Goal: Task Accomplishment & Management: Manage account settings

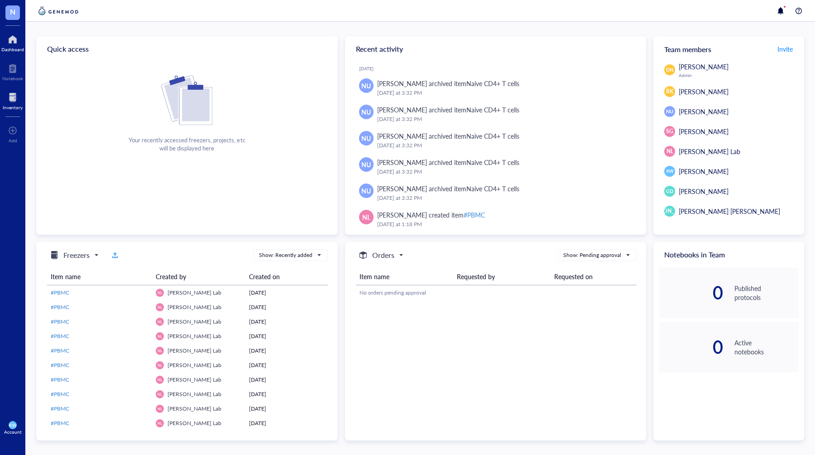
click at [18, 105] on div "Inventory" at bounding box center [13, 107] width 20 height 5
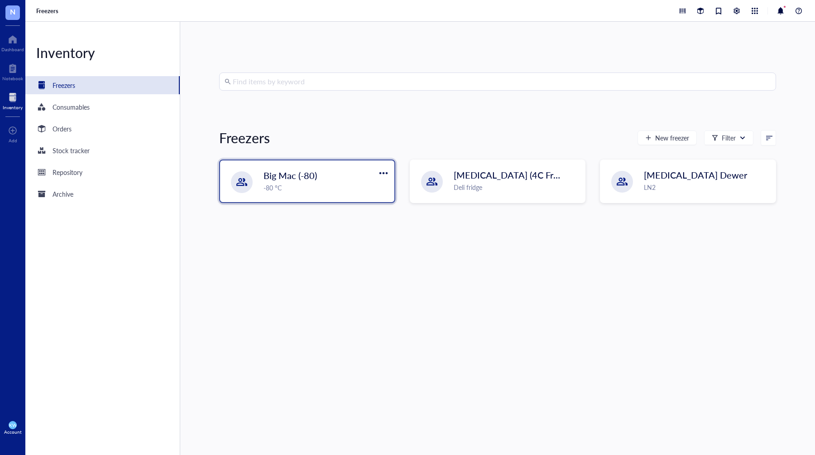
click at [308, 170] on span "Big Mac (-80)" at bounding box center [290, 175] width 53 height 13
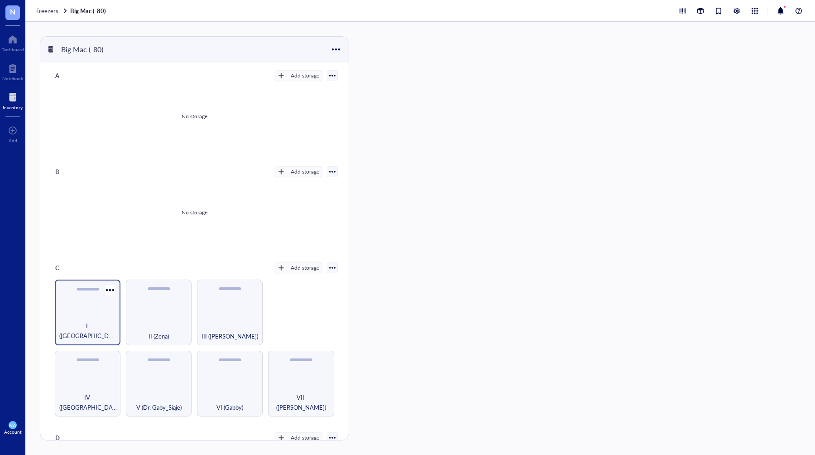
click at [87, 304] on div "I ([GEOGRAPHIC_DATA])" at bounding box center [88, 313] width 66 height 66
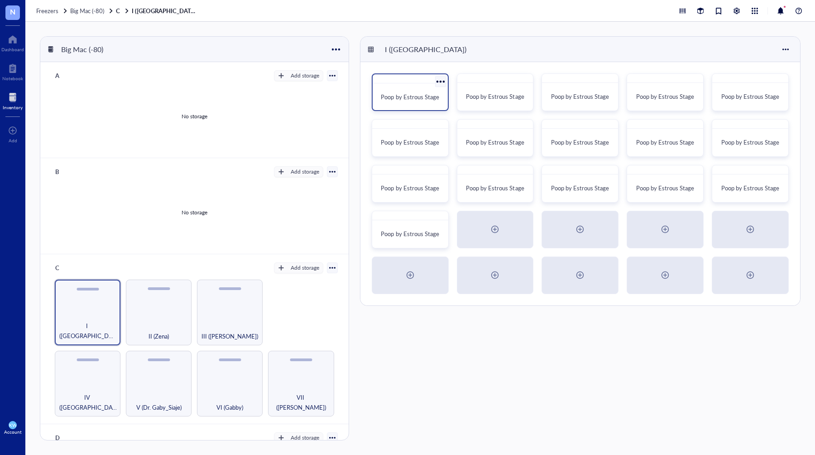
click at [406, 88] on div "Poop by Estrous Stage" at bounding box center [410, 97] width 68 height 20
click at [477, 92] on div "Poop by Estrous Stage" at bounding box center [496, 97] width 68 height 20
click at [642, 84] on div "Poop by Estrous Stage" at bounding box center [665, 92] width 77 height 38
click at [716, 93] on div "Poop by Estrous Stage" at bounding box center [750, 92] width 77 height 38
click at [421, 134] on div "Poop by Estrous Stage" at bounding box center [410, 143] width 68 height 20
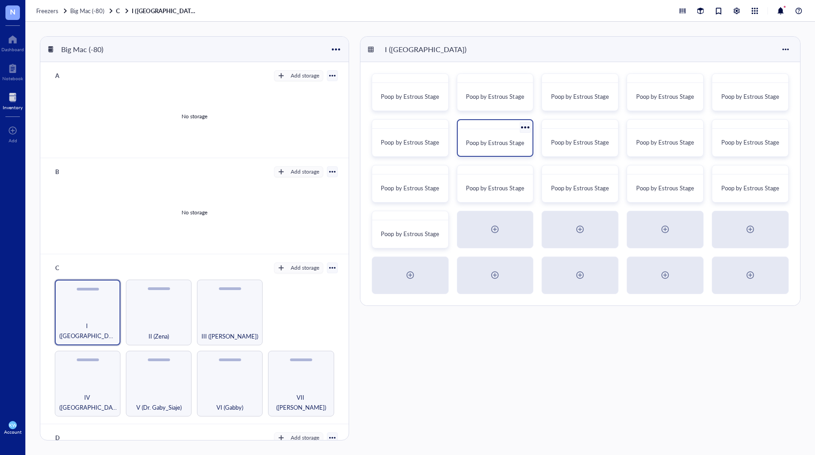
click at [500, 138] on div "Poop by Estrous Stage" at bounding box center [496, 143] width 68 height 20
click at [667, 88] on div "Poop by Estrous Stage" at bounding box center [666, 97] width 68 height 20
drag, startPoint x: 654, startPoint y: 80, endPoint x: 683, endPoint y: 87, distance: 29.7
click at [683, 87] on div "Poop by Estrous Stage" at bounding box center [665, 92] width 77 height 38
drag, startPoint x: 641, startPoint y: 80, endPoint x: 631, endPoint y: 99, distance: 21.1
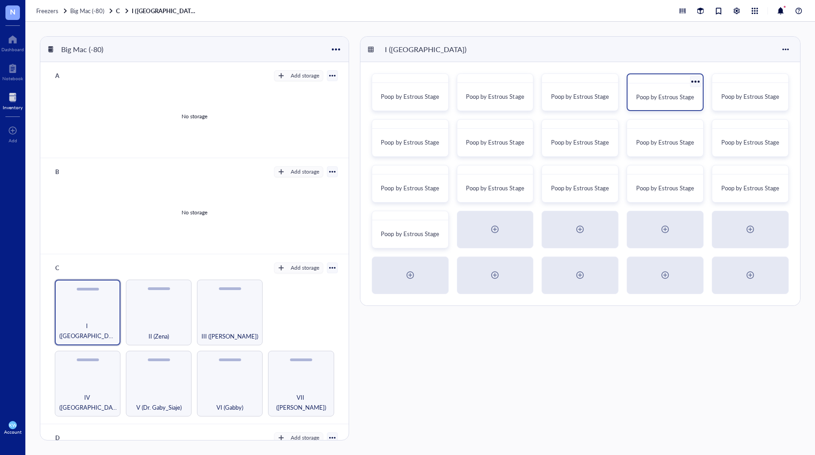
click at [631, 99] on div "Poop by Estrous Stage" at bounding box center [665, 92] width 77 height 38
click at [693, 82] on div at bounding box center [695, 81] width 13 height 13
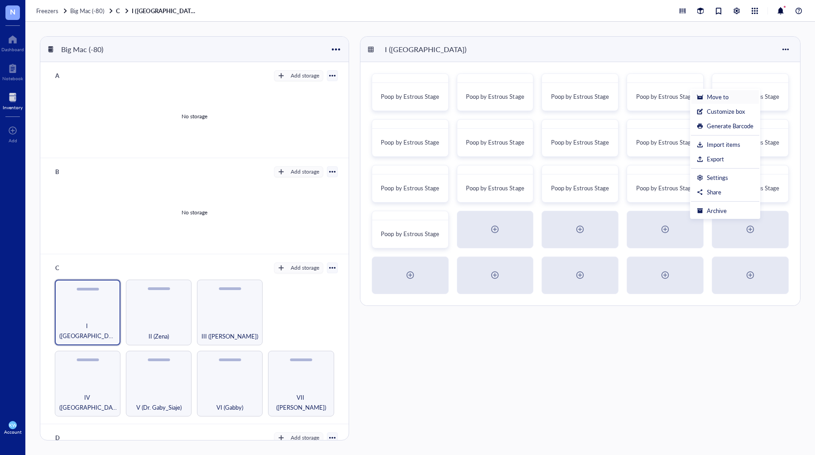
click at [714, 96] on div "Move to" at bounding box center [718, 97] width 22 height 8
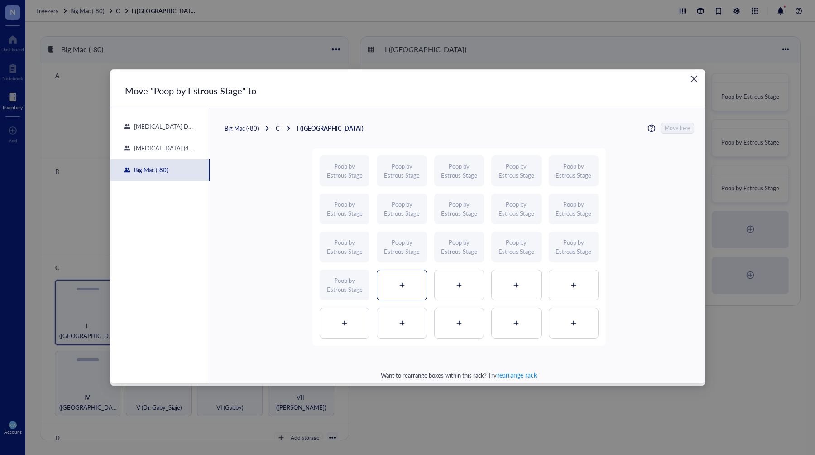
click at [395, 280] on div at bounding box center [401, 285] width 49 height 30
click at [680, 127] on span "Move here" at bounding box center [677, 128] width 25 height 11
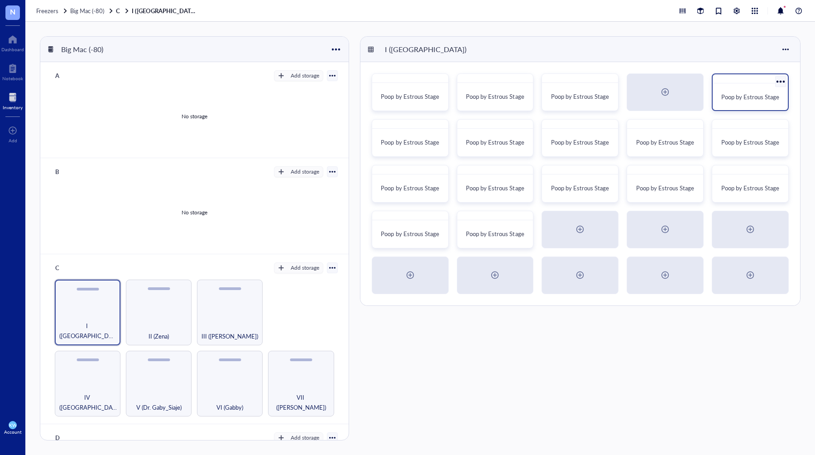
click at [738, 98] on span "Poop by Estrous Stage" at bounding box center [751, 96] width 58 height 9
click at [780, 81] on div at bounding box center [780, 81] width 13 height 13
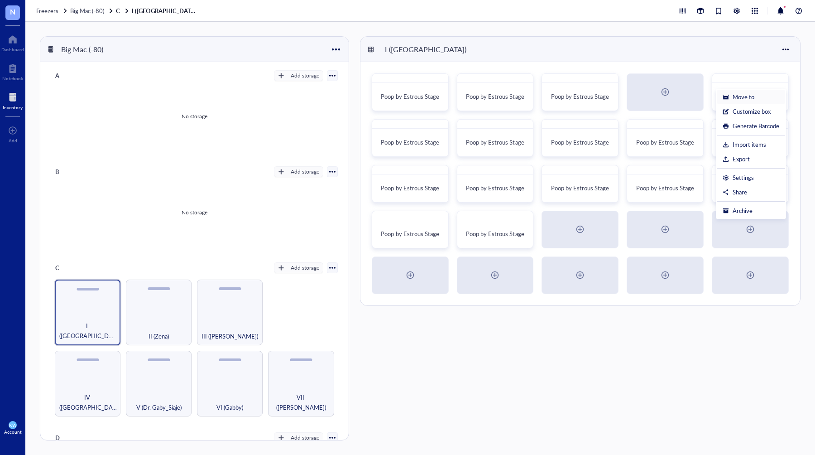
click at [734, 95] on div "Move to" at bounding box center [744, 97] width 22 height 8
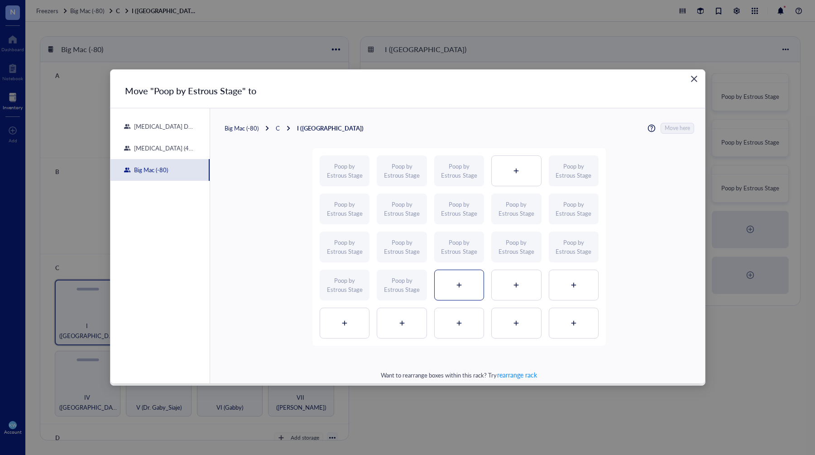
click at [466, 279] on div at bounding box center [459, 285] width 49 height 30
click at [670, 128] on span "Move here" at bounding box center [677, 128] width 25 height 11
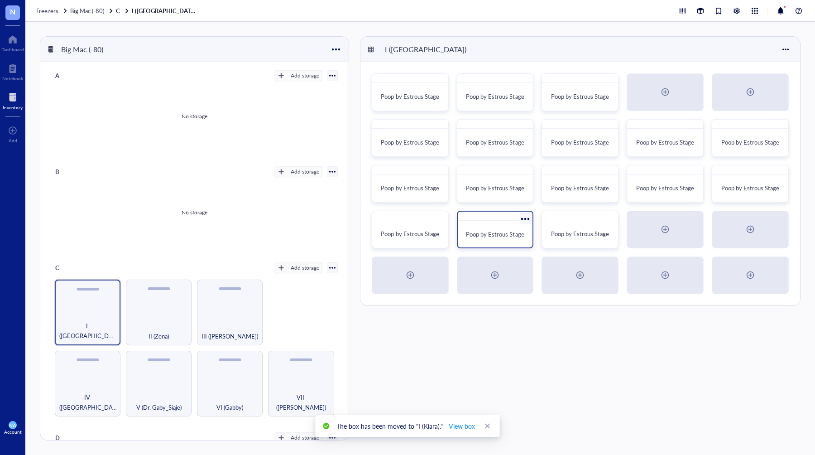
click at [522, 217] on div at bounding box center [525, 218] width 13 height 13
click at [522, 215] on div at bounding box center [525, 218] width 13 height 13
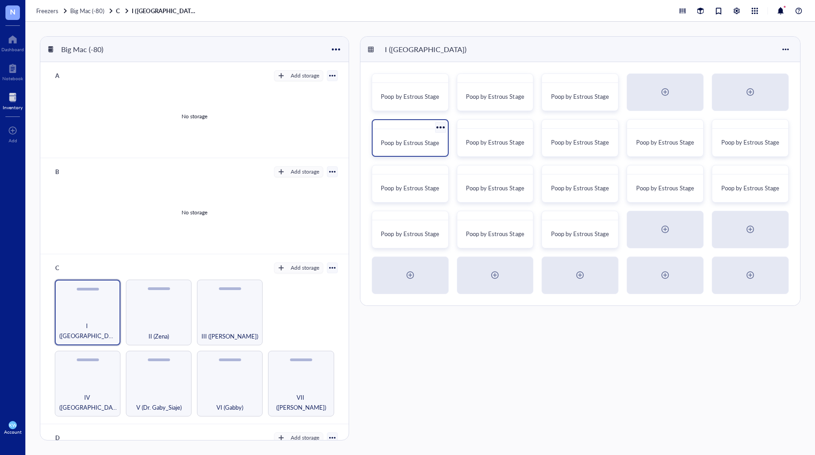
click at [410, 137] on div "Poop by Estrous Stage" at bounding box center [410, 143] width 68 height 20
click at [439, 127] on div at bounding box center [440, 127] width 13 height 13
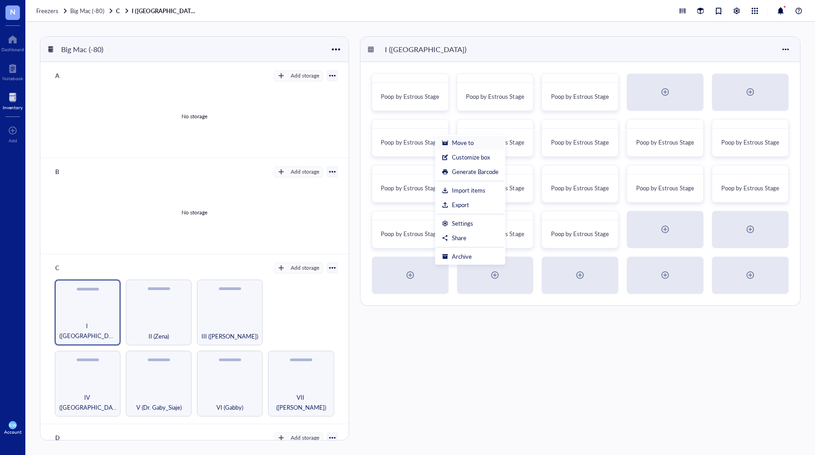
click at [463, 141] on div "Move to" at bounding box center [463, 143] width 22 height 8
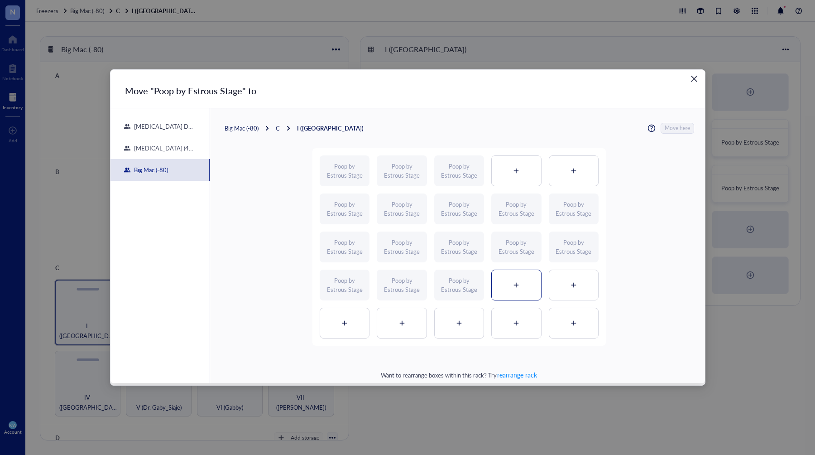
click at [518, 277] on div at bounding box center [516, 285] width 49 height 30
click at [674, 126] on span "Move here" at bounding box center [677, 128] width 25 height 11
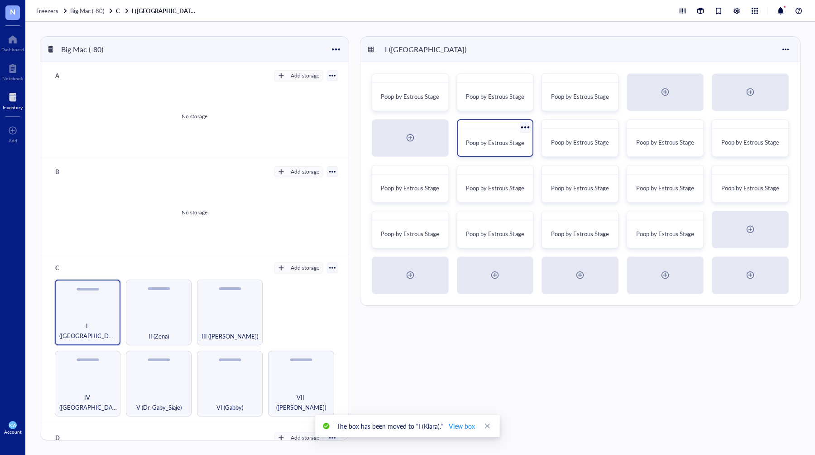
click at [495, 130] on div "Poop by Estrous Stage" at bounding box center [495, 138] width 77 height 38
click at [522, 127] on div at bounding box center [525, 127] width 13 height 13
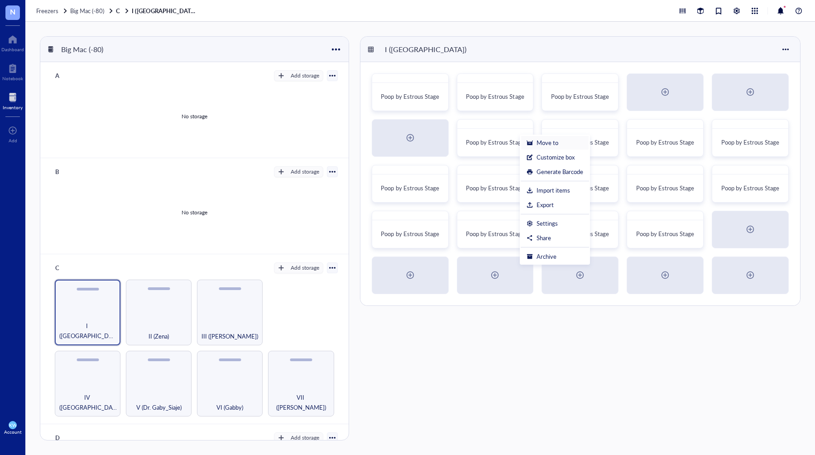
click at [537, 140] on div "Move to" at bounding box center [548, 143] width 22 height 8
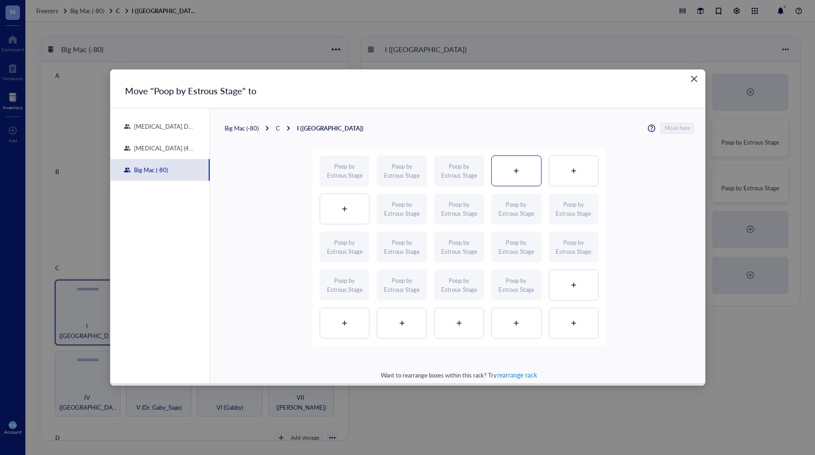
click at [514, 168] on icon at bounding box center [516, 171] width 6 height 6
click at [672, 131] on span "Move here" at bounding box center [677, 128] width 25 height 11
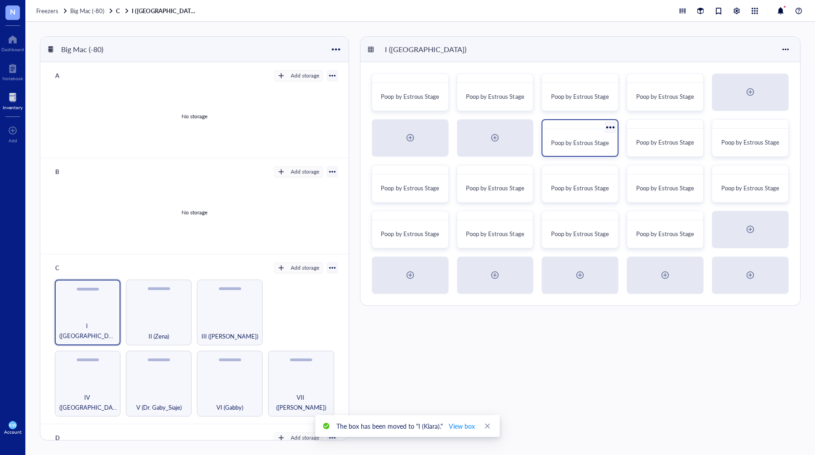
click at [595, 142] on span "Poop by Estrous Stage" at bounding box center [580, 142] width 58 height 9
click at [660, 130] on div "Poop by Estrous Stage" at bounding box center [665, 138] width 77 height 38
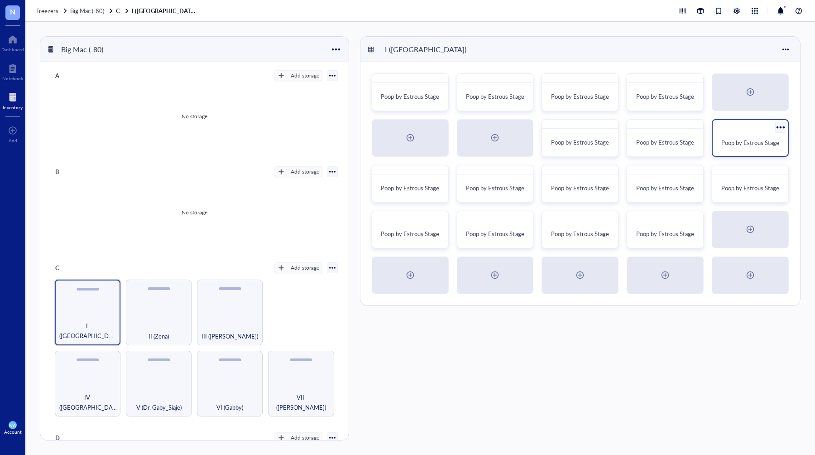
click at [726, 129] on div "Poop by Estrous Stage" at bounding box center [750, 138] width 77 height 38
click at [397, 188] on span "Poop by Estrous Stage" at bounding box center [410, 188] width 58 height 9
click at [497, 175] on div "Poop by Estrous Stage" at bounding box center [495, 184] width 77 height 38
click at [555, 174] on div at bounding box center [580, 170] width 75 height 9
click at [666, 164] on div "Poop by Estrous Stage Poop by Estrous Stage Poop by Estrous Stage Poop by Estro…" at bounding box center [581, 183] width 440 height 243
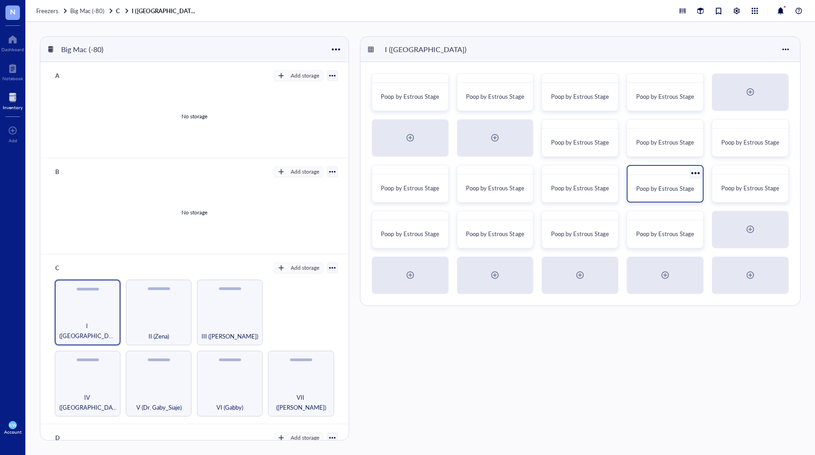
click at [665, 166] on div at bounding box center [665, 170] width 75 height 9
click at [737, 130] on div "Poop by Estrous Stage" at bounding box center [750, 138] width 77 height 38
click at [403, 179] on div "Poop by Estrous Stage" at bounding box center [410, 188] width 68 height 20
drag, startPoint x: 526, startPoint y: 106, endPoint x: 530, endPoint y: 97, distance: 9.1
click at [530, 97] on div "Poop by Estrous Stage" at bounding box center [495, 92] width 77 height 38
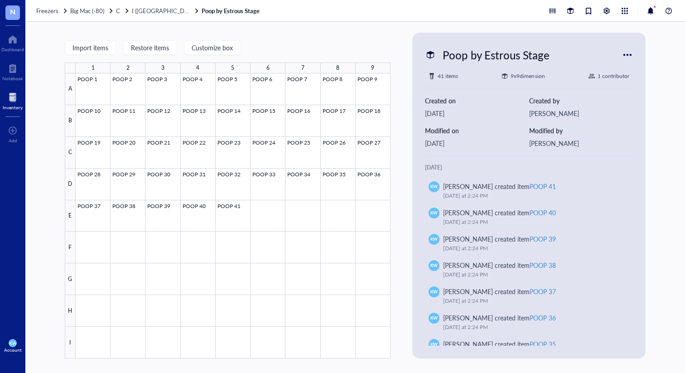
click at [543, 110] on div "[PERSON_NAME]" at bounding box center [581, 113] width 104 height 10
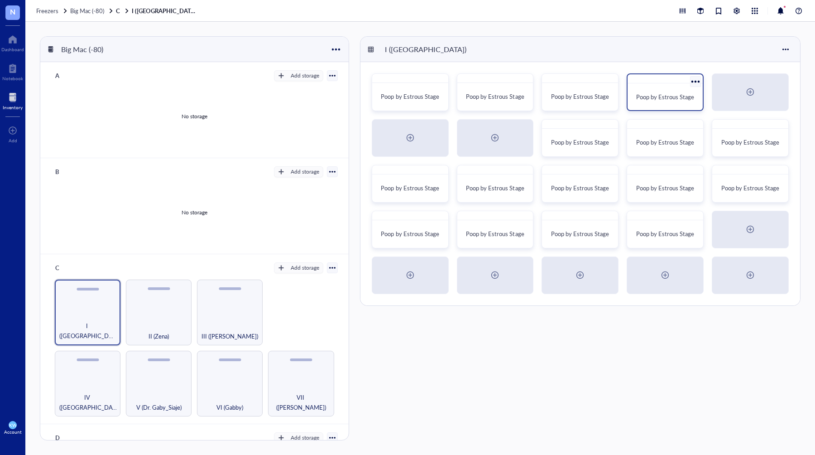
click at [666, 93] on span "Poop by Estrous Stage" at bounding box center [665, 96] width 58 height 9
click at [609, 126] on div at bounding box center [610, 127] width 13 height 13
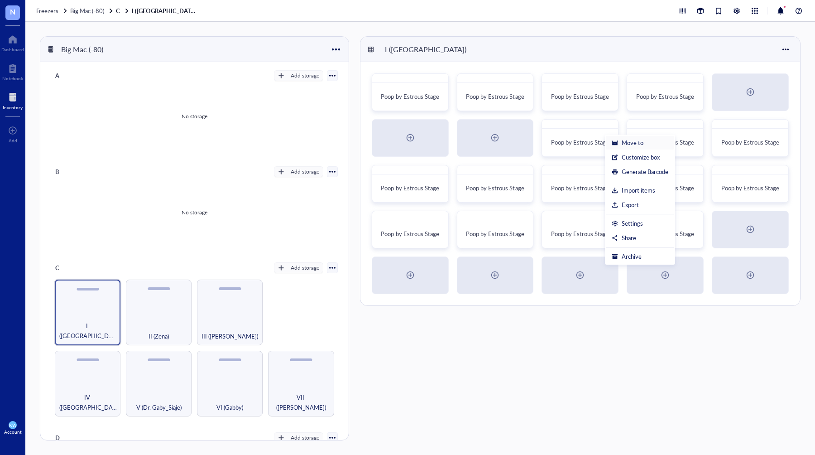
click at [628, 139] on div "Move to" at bounding box center [633, 143] width 22 height 8
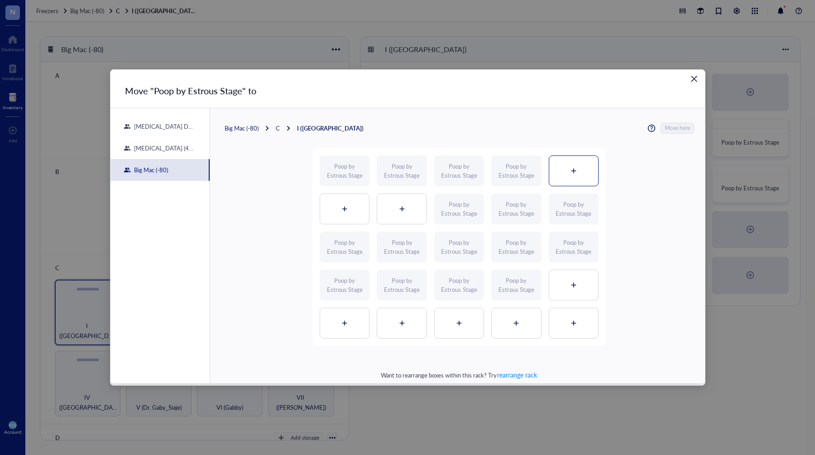
click at [583, 164] on div at bounding box center [574, 171] width 49 height 30
click at [677, 125] on span "Move here" at bounding box center [677, 128] width 25 height 11
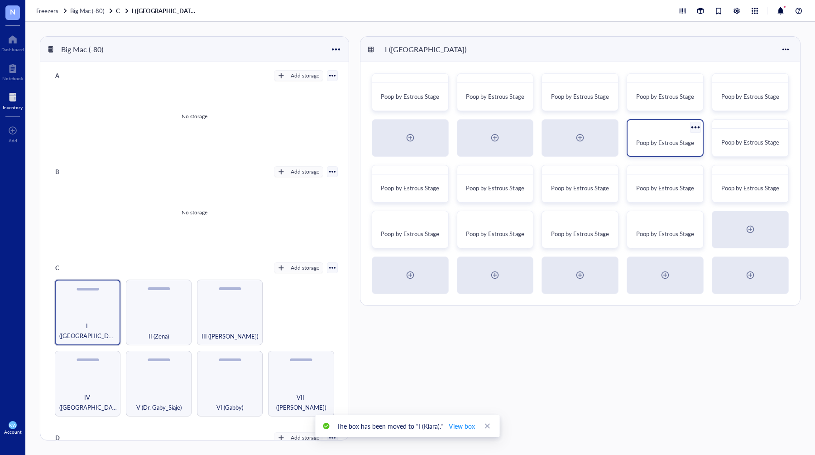
click at [692, 128] on div at bounding box center [695, 127] width 13 height 13
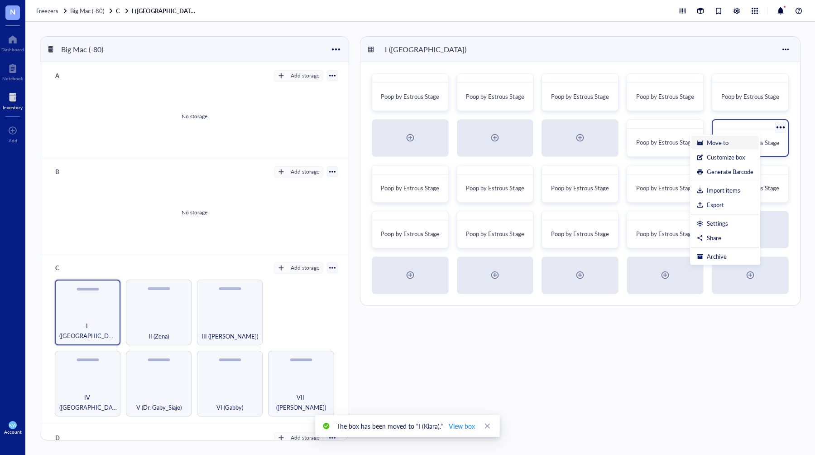
click at [713, 140] on div "Move to" at bounding box center [718, 143] width 22 height 8
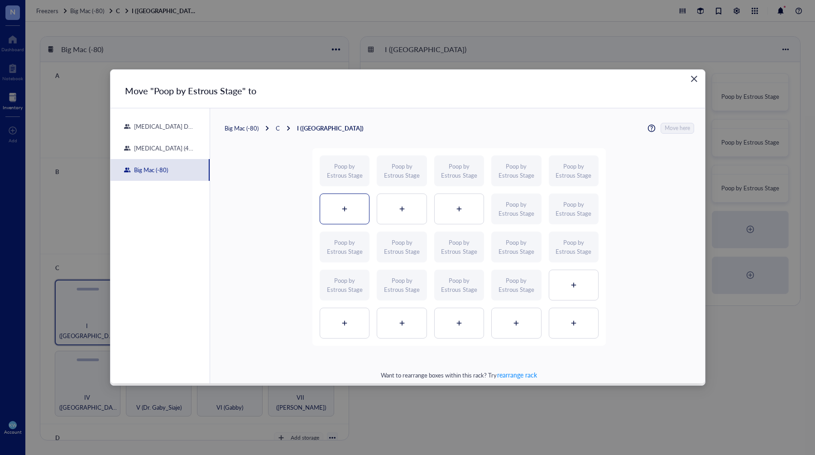
click at [342, 205] on div at bounding box center [344, 209] width 49 height 30
click at [666, 125] on span "Move here" at bounding box center [677, 128] width 25 height 11
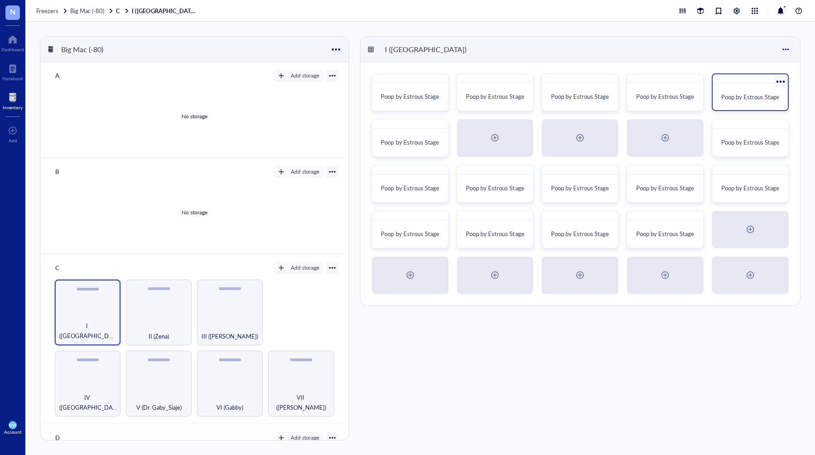
click at [728, 80] on div at bounding box center [750, 78] width 75 height 9
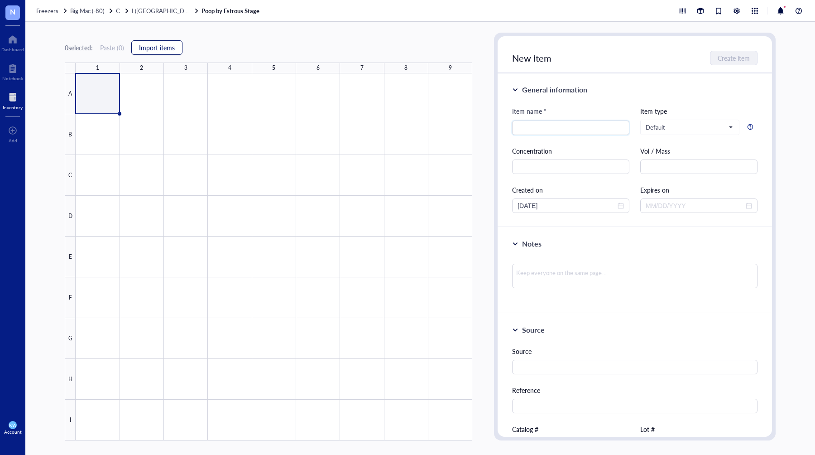
click at [160, 46] on span "Import items" at bounding box center [157, 47] width 36 height 7
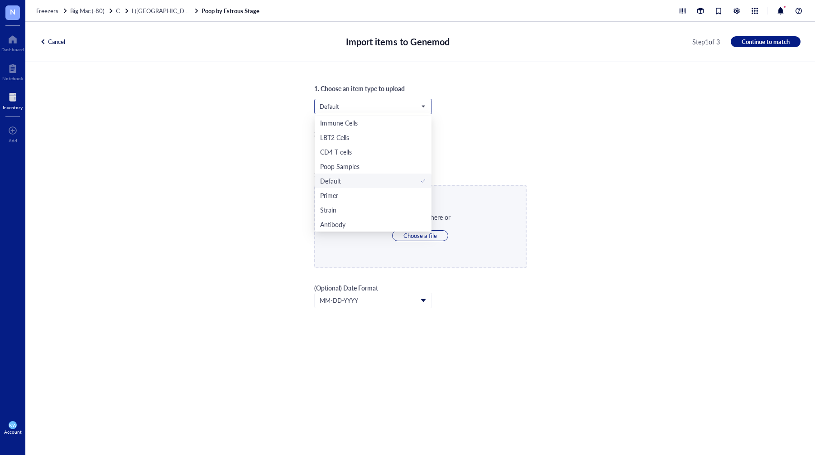
click at [362, 107] on span "Default" at bounding box center [372, 106] width 105 height 8
click at [347, 166] on div "Poop Samples" at bounding box center [339, 166] width 39 height 10
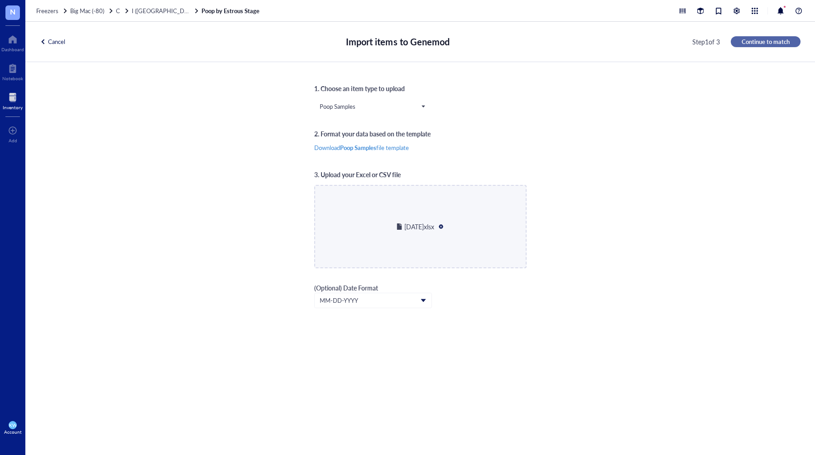
click at [772, 42] on span "Continue to match" at bounding box center [766, 42] width 48 height 8
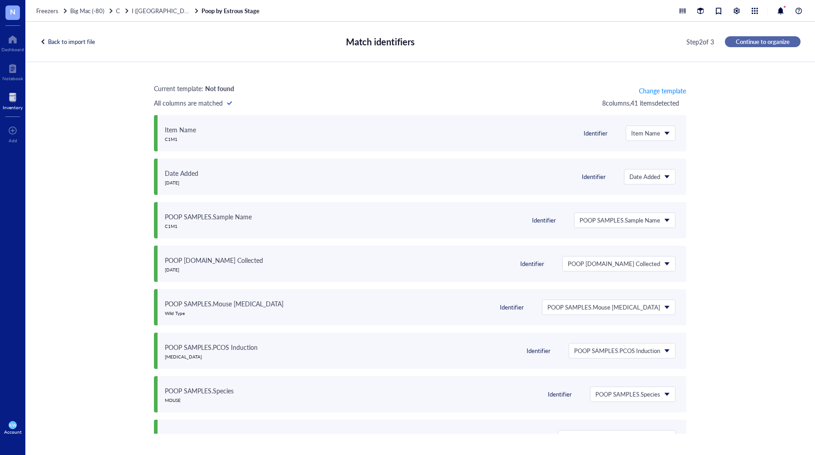
click at [772, 42] on span "Continue to organize" at bounding box center [763, 42] width 54 height 8
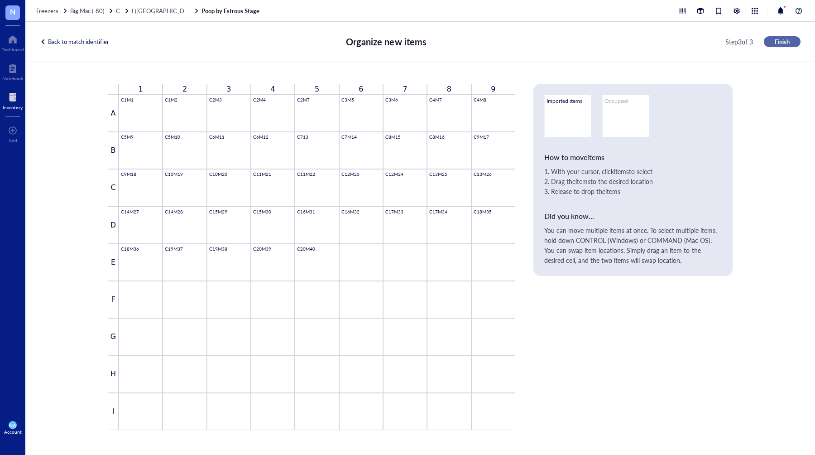
click at [781, 42] on span "Finish" at bounding box center [782, 42] width 15 height 8
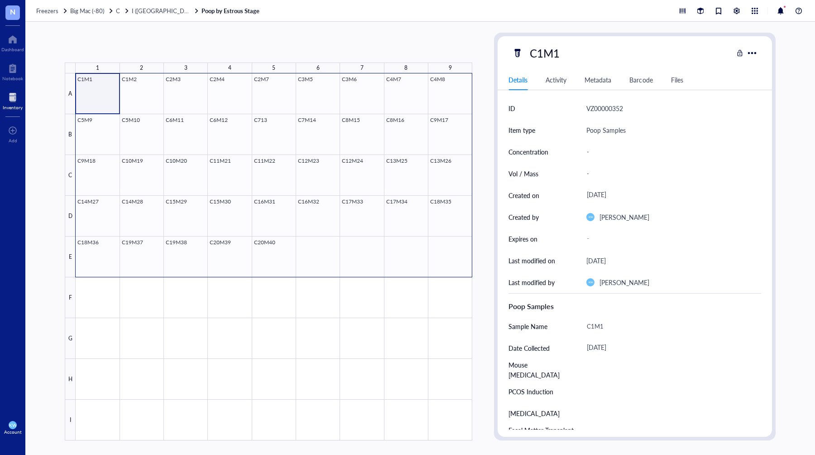
drag, startPoint x: 103, startPoint y: 89, endPoint x: 448, endPoint y: 246, distance: 378.7
click at [448, 246] on div at bounding box center [274, 256] width 397 height 367
click at [231, 44] on span "Generate Barcode" at bounding box center [215, 47] width 50 height 7
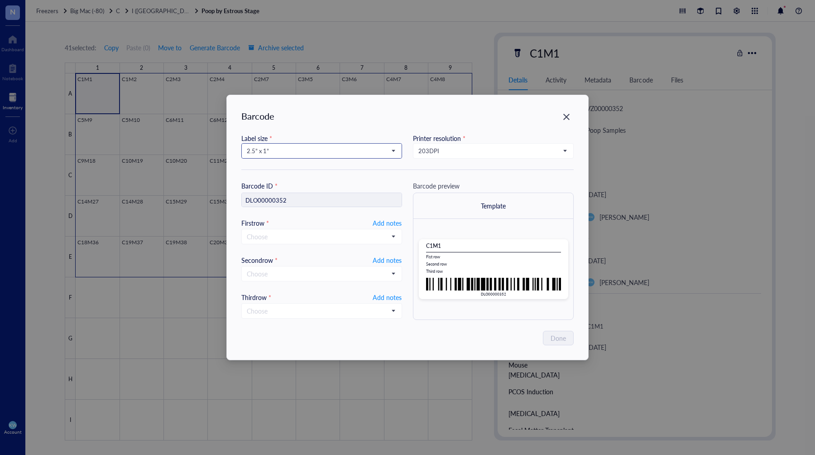
click at [318, 157] on div "Label size * 2.5” x 1” Printer resolution * 203 DPI" at bounding box center [407, 151] width 333 height 37
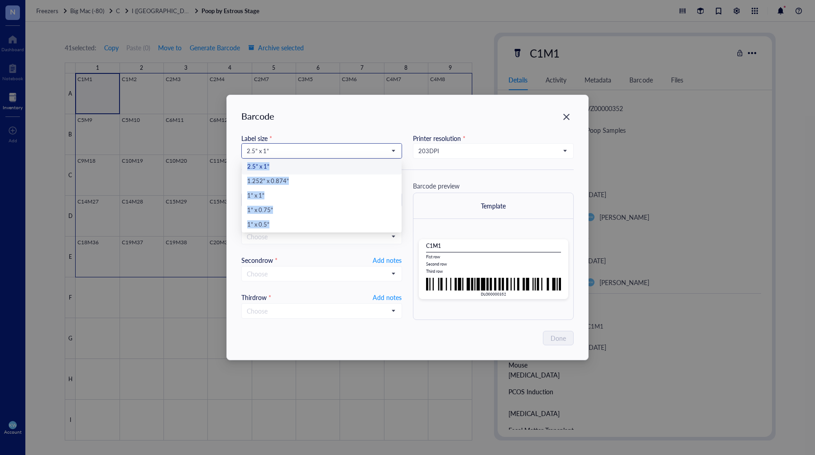
click at [318, 153] on span "2.5” x 1”" at bounding box center [321, 151] width 148 height 8
click at [287, 222] on div "1” x 0.5”" at bounding box center [321, 225] width 149 height 10
type input "DLO00000352"
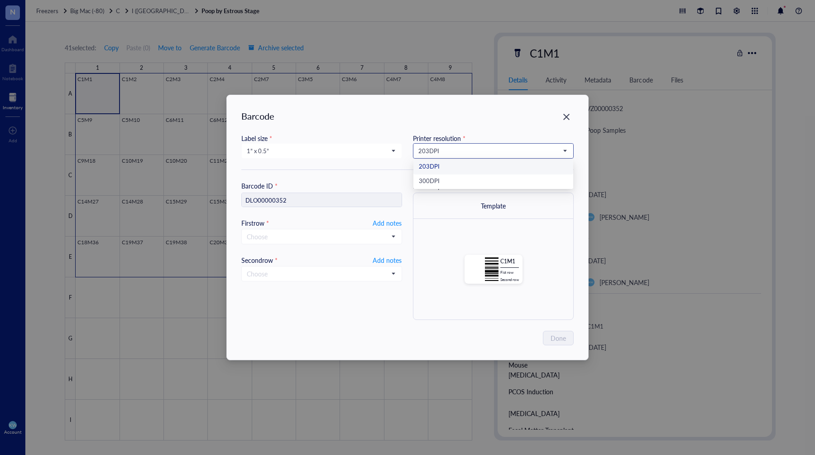
drag, startPoint x: 436, startPoint y: 149, endPoint x: 439, endPoint y: 154, distance: 5.9
click at [436, 149] on span "203 DPI" at bounding box center [493, 151] width 148 height 8
click at [446, 180] on div "300 DPI" at bounding box center [493, 182] width 149 height 10
click at [383, 218] on span "Add notes" at bounding box center [387, 222] width 29 height 11
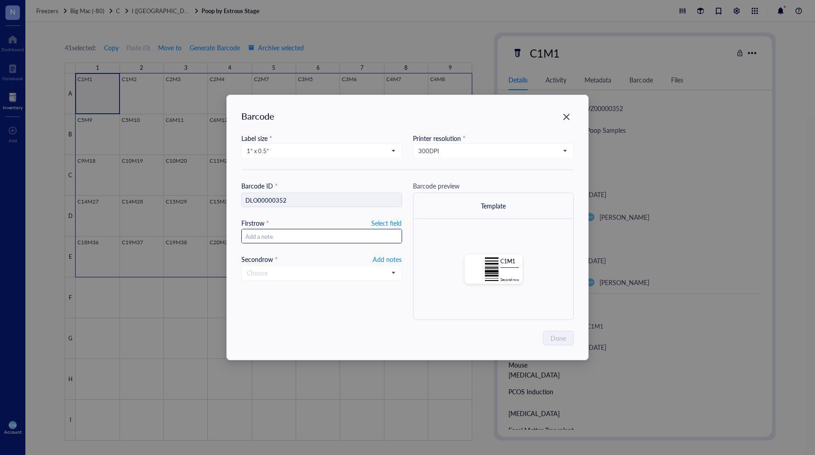
click at [331, 236] on input "text" at bounding box center [322, 236] width 160 height 14
type input "3025"
type input "3025."
type input "3"
type input "2025.08"
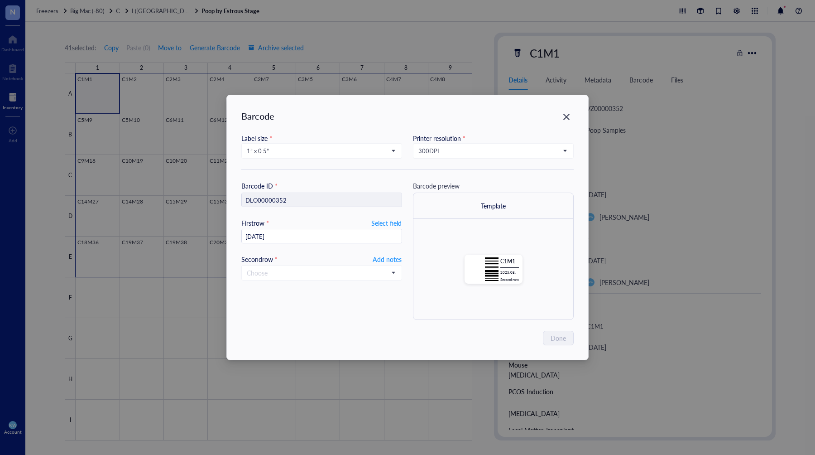
type input "[DATE]"
type input "2025.0"
type input "[DATE]"
click at [392, 255] on span "Add notes" at bounding box center [387, 259] width 29 height 11
click at [559, 338] on span "Done" at bounding box center [558, 338] width 15 height 10
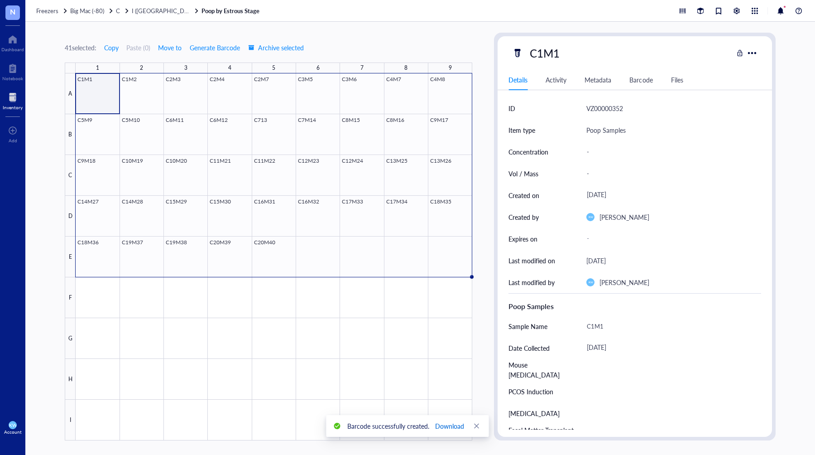
click at [453, 424] on span "Download" at bounding box center [449, 426] width 29 height 10
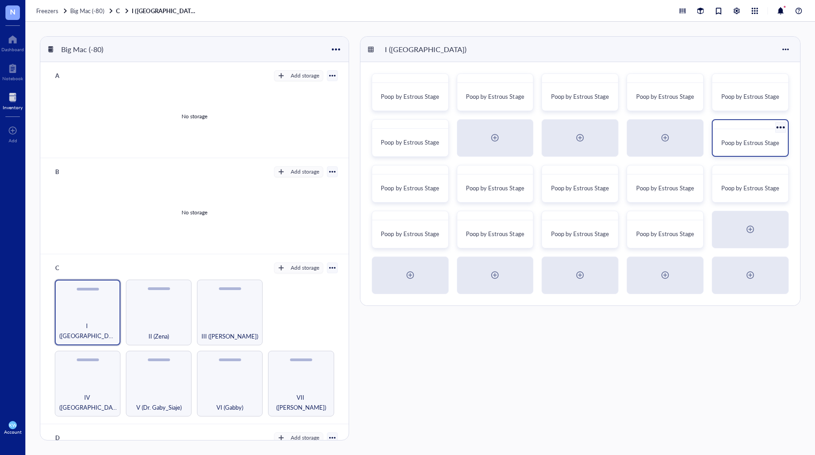
click at [782, 127] on div at bounding box center [780, 127] width 13 height 13
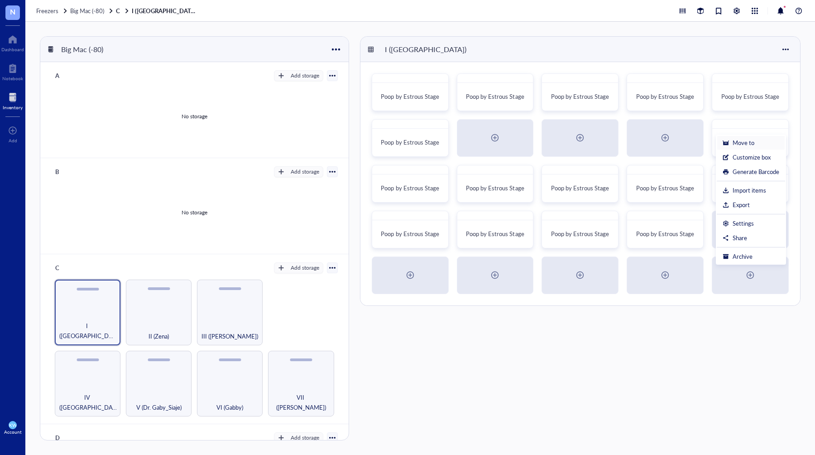
click at [738, 141] on div "Move to" at bounding box center [744, 143] width 22 height 8
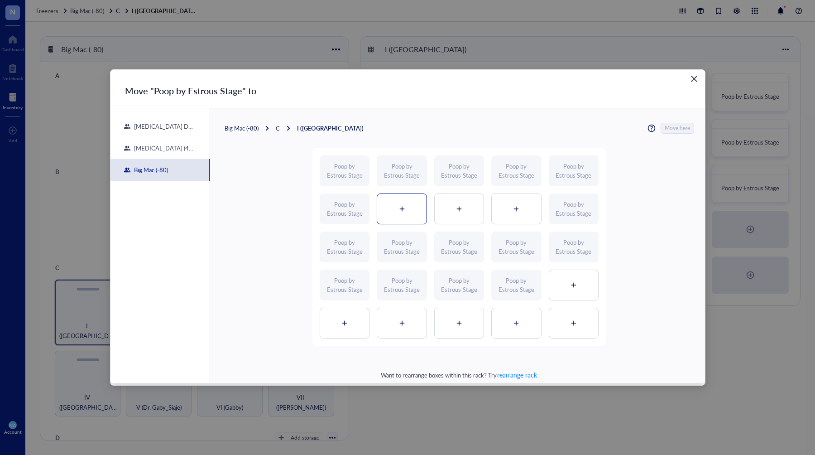
click at [419, 210] on div at bounding box center [401, 209] width 49 height 30
click at [679, 126] on span "Move here" at bounding box center [677, 128] width 25 height 11
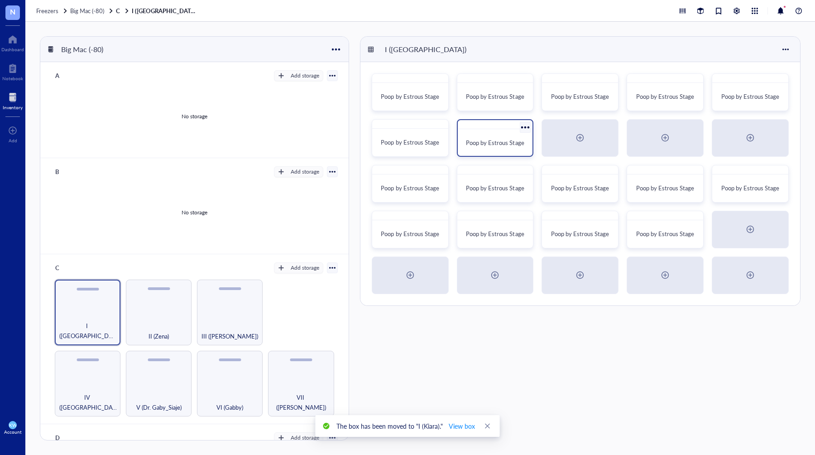
click at [506, 126] on div at bounding box center [495, 124] width 75 height 9
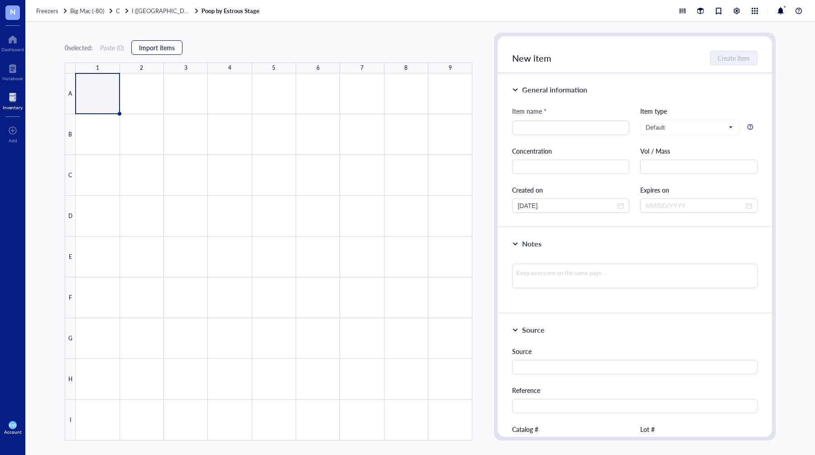
click at [161, 42] on button "Import items" at bounding box center [156, 47] width 51 height 14
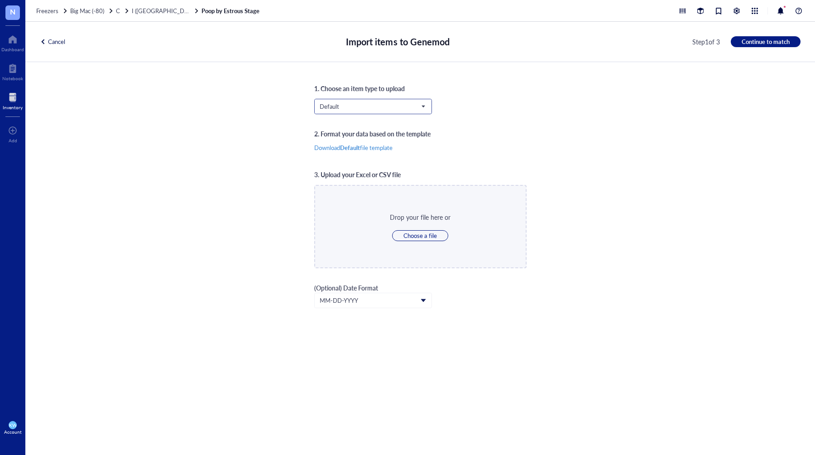
click at [407, 108] on span "Default" at bounding box center [372, 106] width 105 height 8
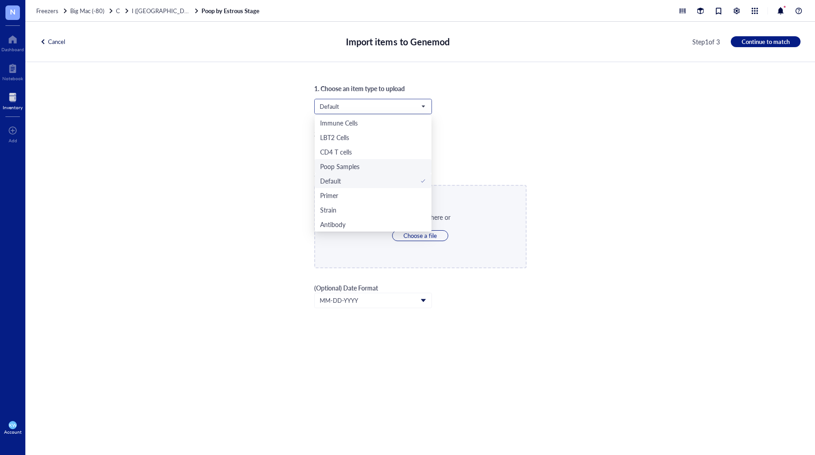
click at [361, 165] on div "Poop Samples" at bounding box center [373, 166] width 106 height 10
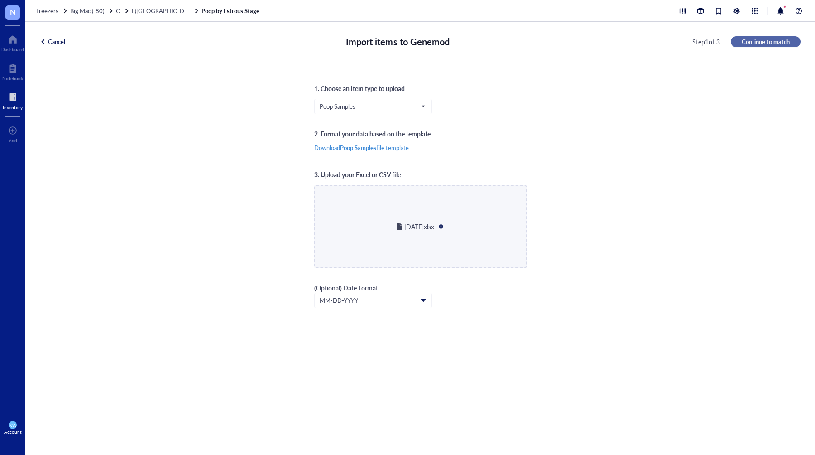
click at [775, 40] on span "Continue to match" at bounding box center [766, 42] width 48 height 8
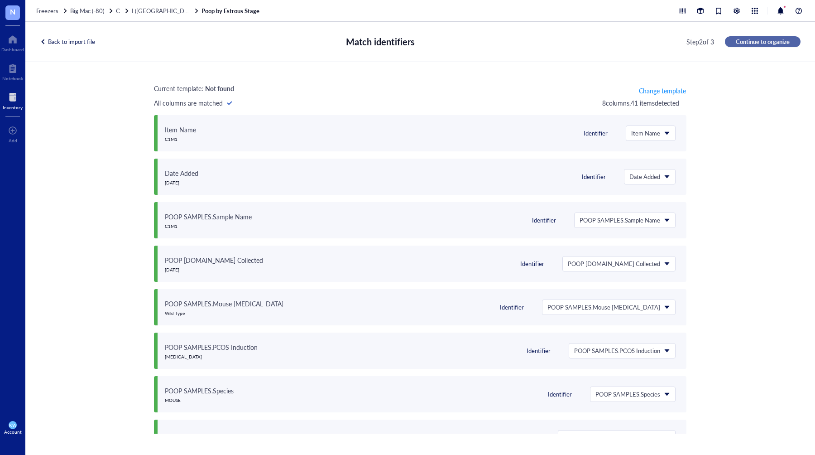
click at [759, 40] on span "Continue to organize" at bounding box center [763, 42] width 54 height 8
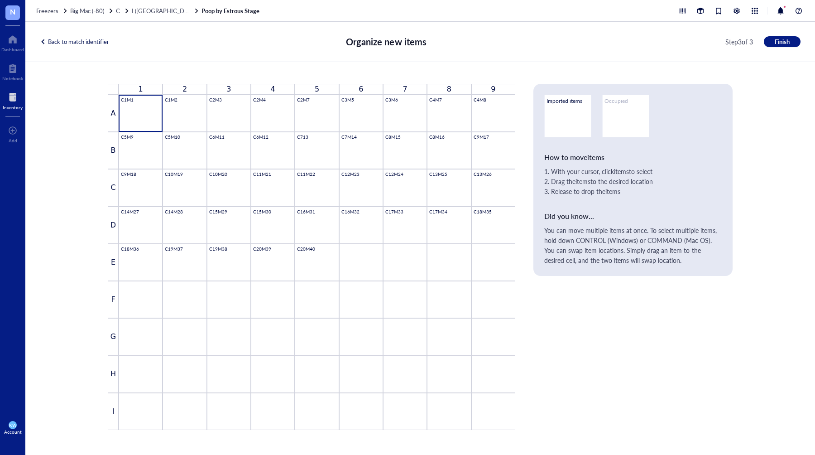
drag, startPoint x: 137, startPoint y: 106, endPoint x: 465, endPoint y: 254, distance: 359.7
click at [465, 254] on div "1 2 3 4 5 6 7 8 9 A C1M1 C1M2 C2M3 C2M4 C2M7 C3M5 C3M6 C4M7 C4M8 B C5M9 C5M10 C…" at bounding box center [312, 257] width 408 height 346
click at [82, 97] on div "1 2 3 4 5 6 7 8 9 A C1M1 C1M2 C2M3 C2M4 C2M7 C3M5 C3M6 C4M7 C4M8 B C5M9 C5M10 C…" at bounding box center [420, 258] width 790 height 393
drag, startPoint x: 134, startPoint y: 109, endPoint x: 161, endPoint y: 63, distance: 53.5
click at [173, 69] on div "1 2 3 4 5 6 7 8 9 A C1M1 C1M2 C2M3 C2M4 C2M7 C3M5 C3M6 C4M7 C4M8 B C5M9 C5M10 C…" at bounding box center [420, 257] width 669 height 390
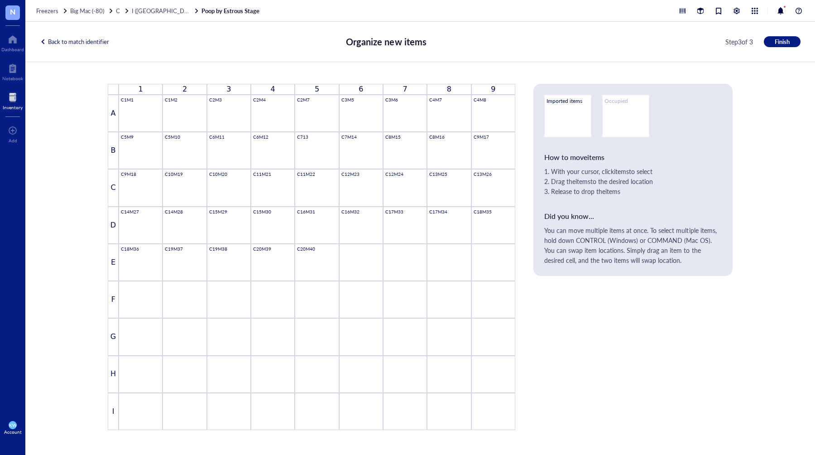
click at [158, 59] on div "Back to match identifier Organize new items Step 3 of 3 Finish" at bounding box center [420, 42] width 790 height 40
click at [137, 107] on div "C1M1" at bounding box center [140, 113] width 39 height 33
click at [772, 42] on button "Finish" at bounding box center [782, 41] width 37 height 11
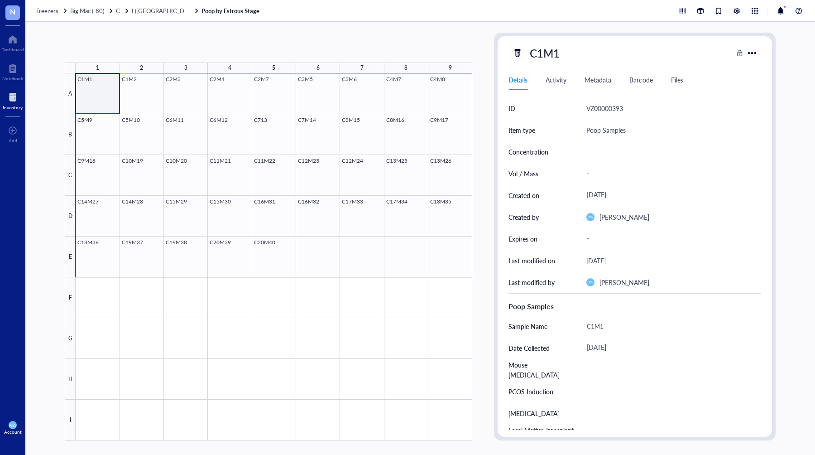
drag, startPoint x: 94, startPoint y: 95, endPoint x: 439, endPoint y: 251, distance: 378.5
click at [439, 251] on div at bounding box center [274, 256] width 397 height 367
click at [208, 44] on span "Generate Barcode" at bounding box center [215, 47] width 50 height 7
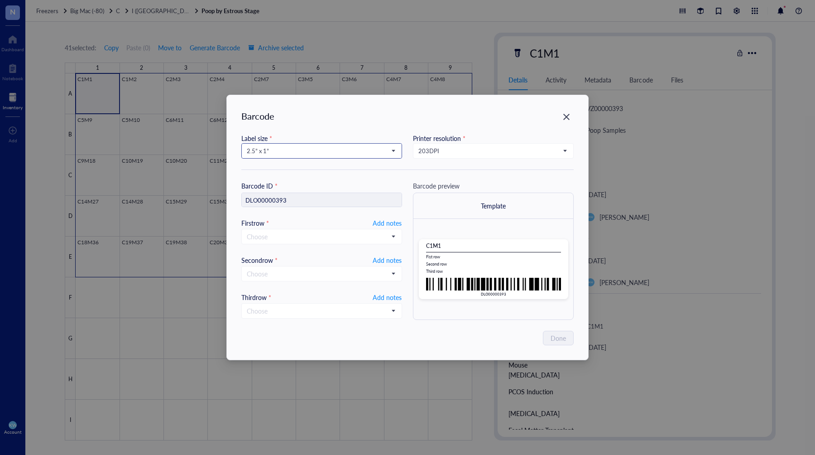
click at [357, 149] on span "2.5” x 1”" at bounding box center [321, 151] width 148 height 8
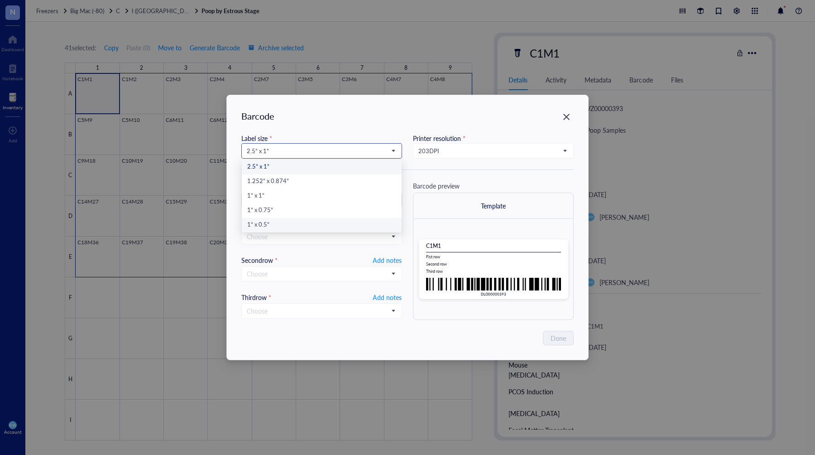
click at [294, 227] on div "1” x 0.5”" at bounding box center [321, 225] width 149 height 10
type input "DLO00000393"
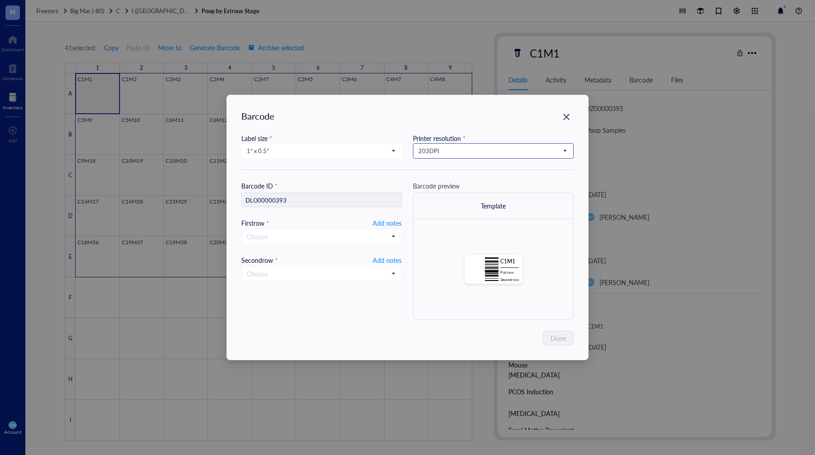
click at [433, 150] on span "203 DPI" at bounding box center [493, 151] width 148 height 8
click at [445, 178] on div "300 DPI" at bounding box center [493, 182] width 149 height 10
click at [385, 260] on span "Add notes" at bounding box center [387, 260] width 29 height 11
click at [393, 223] on span "Add notes" at bounding box center [387, 222] width 29 height 11
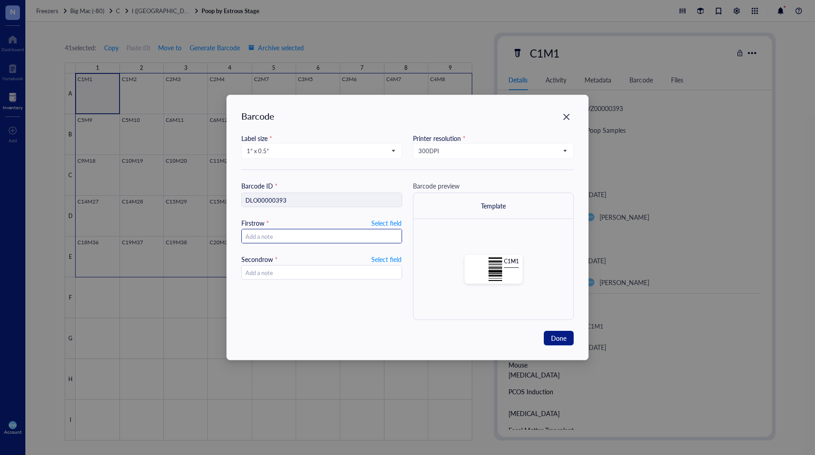
click at [348, 236] on input "text" at bounding box center [322, 236] width 160 height 14
type input "2025.09."
type input "[DATE]"
click at [559, 338] on span "Done" at bounding box center [558, 338] width 15 height 10
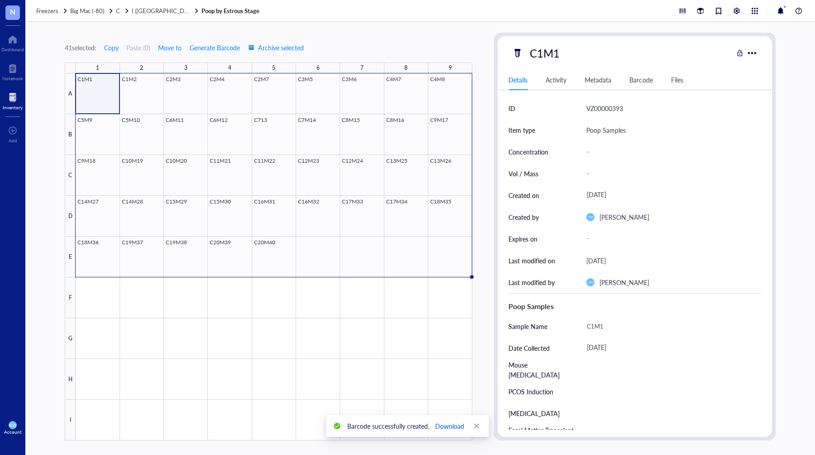
click at [442, 427] on span "Download" at bounding box center [449, 426] width 29 height 10
click at [348, 41] on div "41 selected: Copy Paste ( 0 ) Move to Generate Barcode Archive selected 1 2 3 4…" at bounding box center [269, 237] width 408 height 408
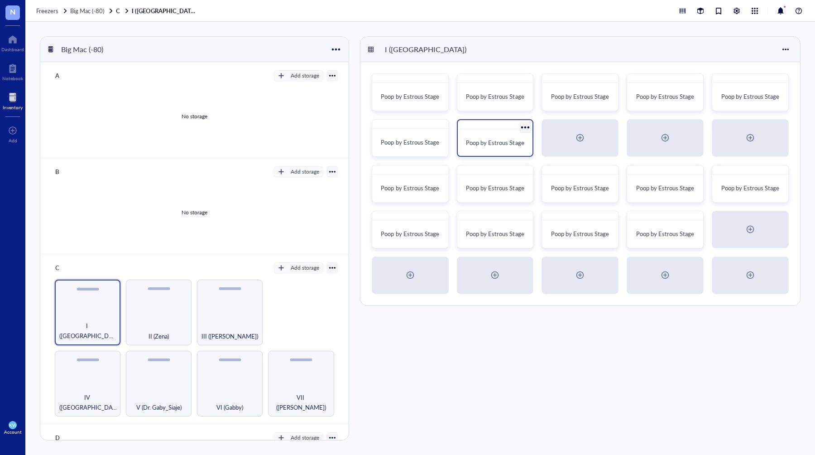
click at [485, 124] on div at bounding box center [495, 124] width 75 height 9
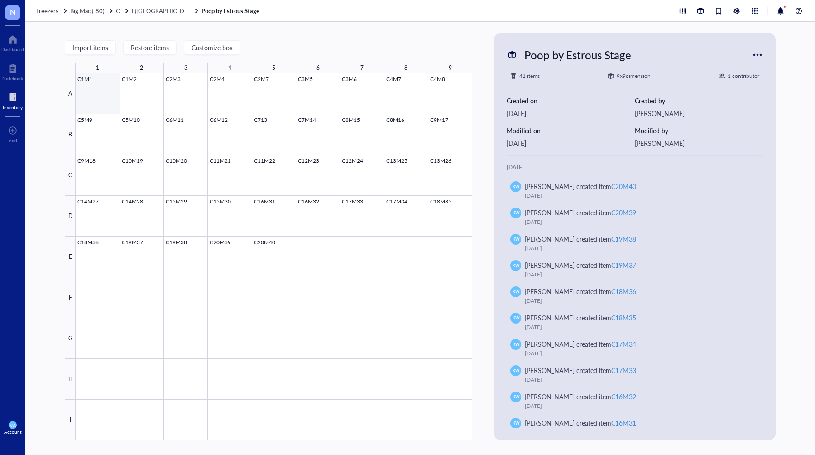
click at [92, 95] on div at bounding box center [274, 256] width 397 height 367
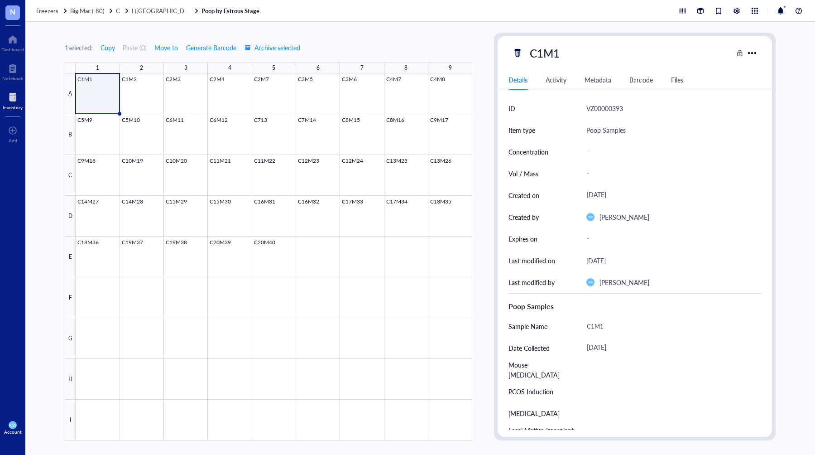
click at [638, 84] on div "Barcode" at bounding box center [641, 80] width 23 height 10
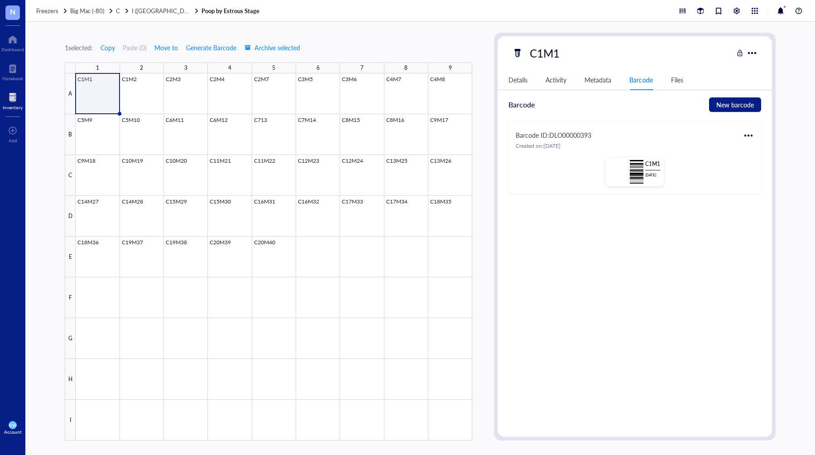
click at [635, 169] on img at bounding box center [637, 172] width 14 height 24
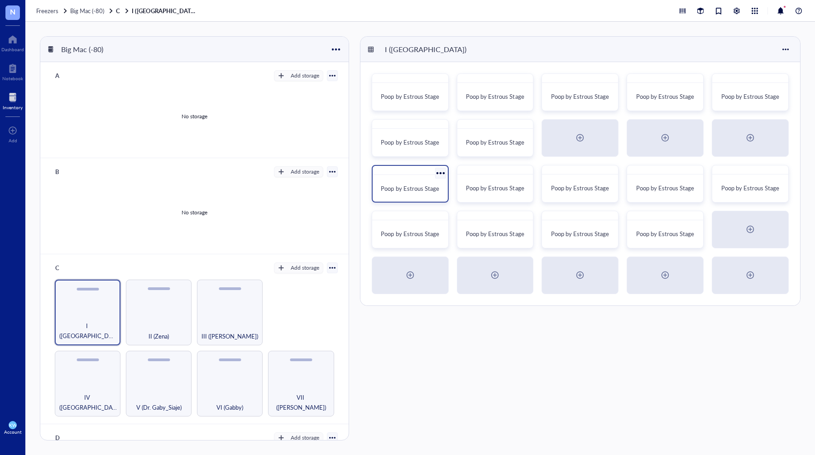
click at [439, 174] on div at bounding box center [440, 172] width 13 height 13
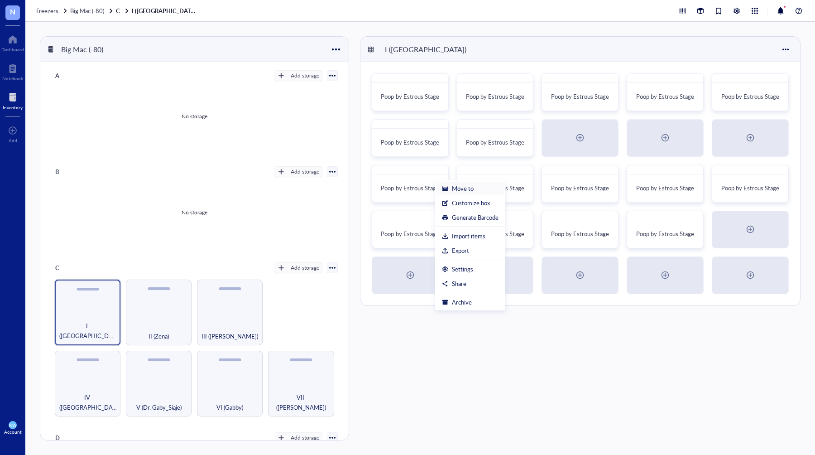
click at [460, 190] on div "Move to" at bounding box center [463, 188] width 22 height 8
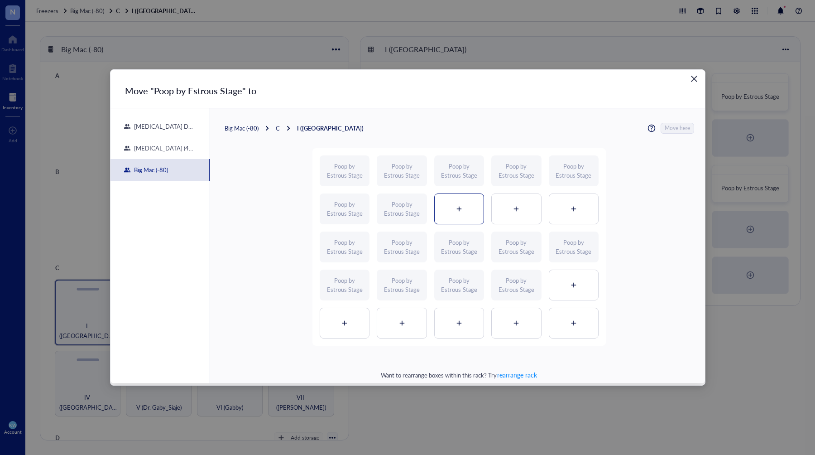
click at [451, 203] on div at bounding box center [459, 209] width 49 height 30
click at [682, 129] on span "Move here" at bounding box center [677, 128] width 25 height 11
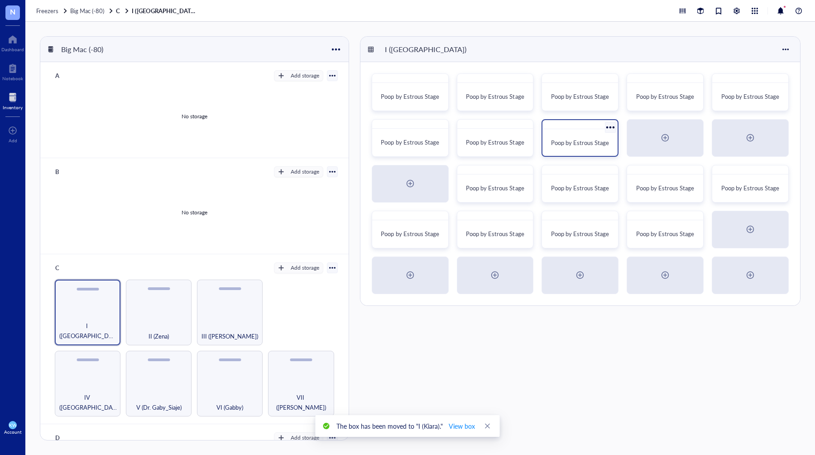
click at [579, 136] on div "Poop by Estrous Stage" at bounding box center [580, 143] width 68 height 20
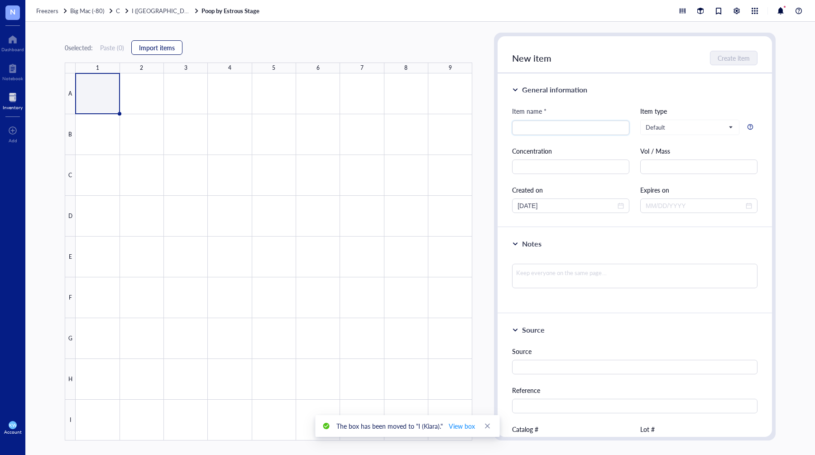
click at [157, 51] on span "Import items" at bounding box center [157, 47] width 36 height 7
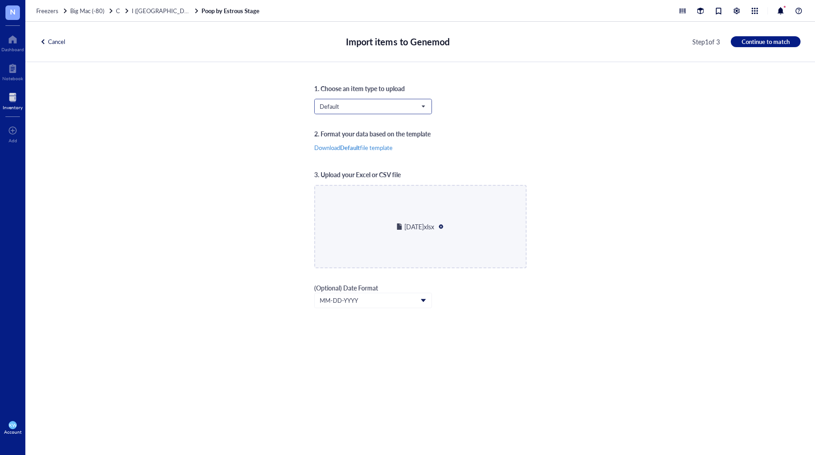
click at [353, 107] on span "Default" at bounding box center [372, 106] width 105 height 8
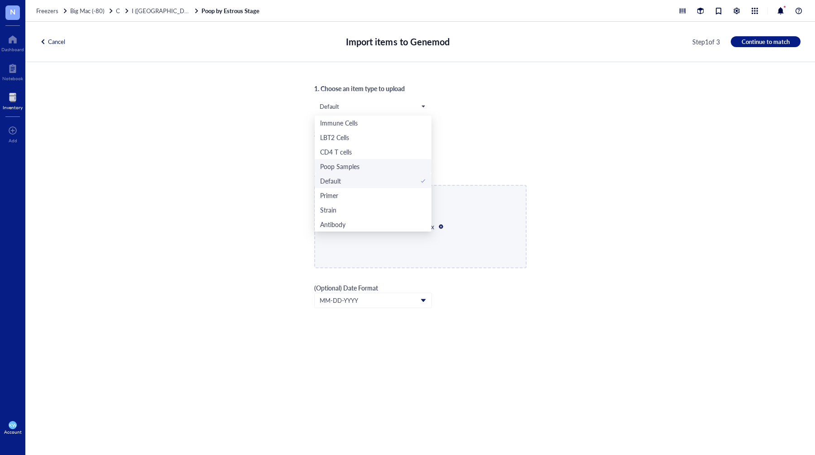
click at [350, 169] on div "Poop Samples" at bounding box center [339, 166] width 39 height 10
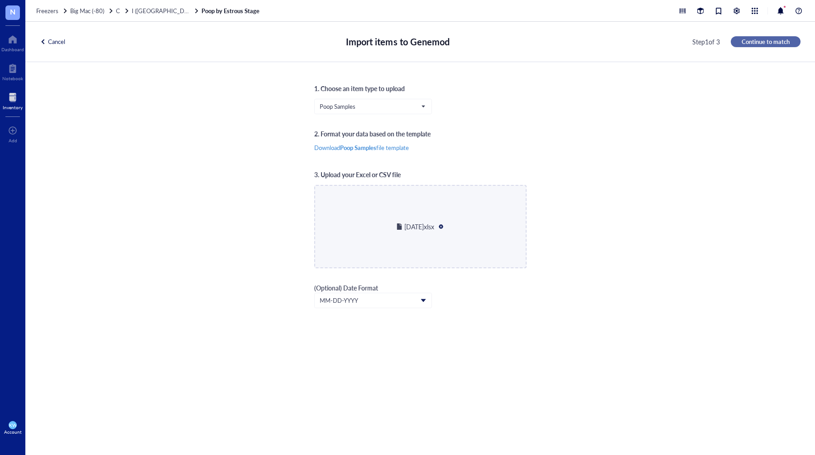
click at [752, 42] on span "Continue to match" at bounding box center [766, 42] width 48 height 8
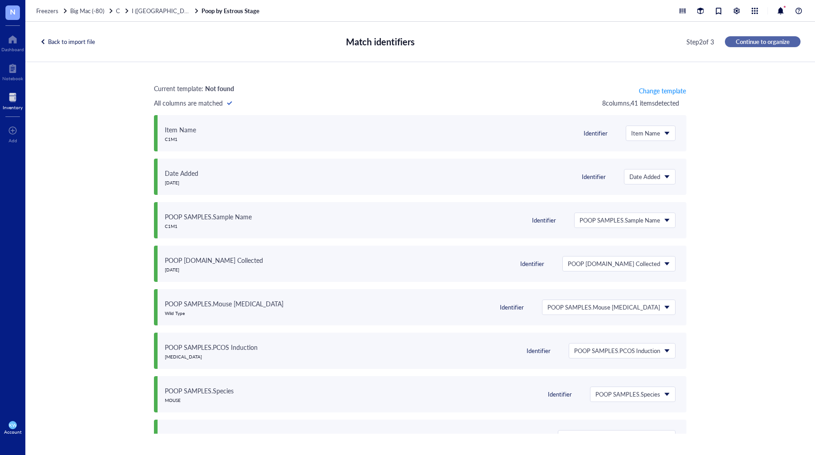
click at [752, 42] on span "Continue to organize" at bounding box center [763, 42] width 54 height 8
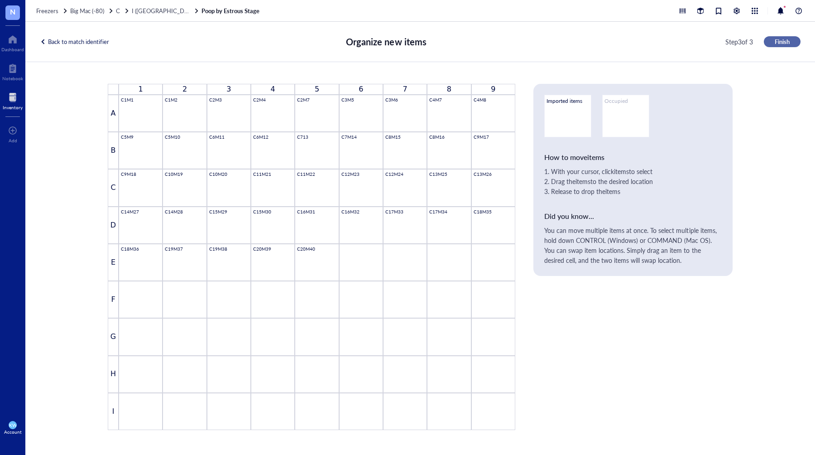
click at [778, 47] on button "Finish" at bounding box center [782, 41] width 37 height 11
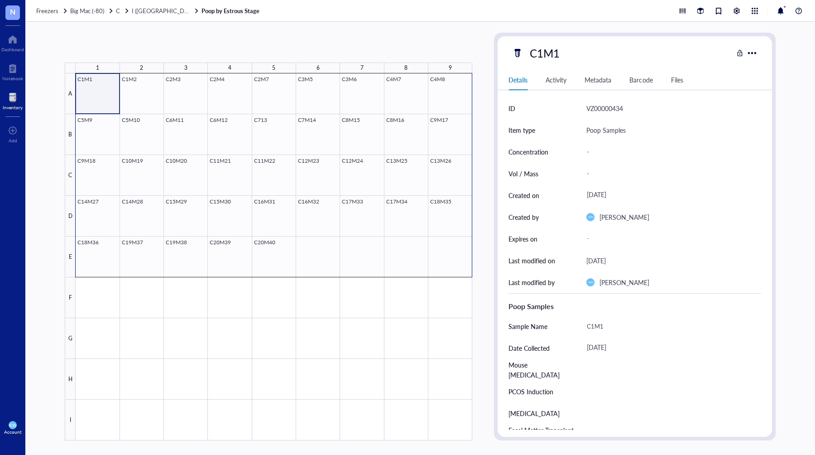
drag, startPoint x: 108, startPoint y: 86, endPoint x: 430, endPoint y: 238, distance: 356.1
click at [430, 238] on div at bounding box center [274, 256] width 397 height 367
click at [222, 45] on span "Generate Barcode" at bounding box center [215, 47] width 50 height 7
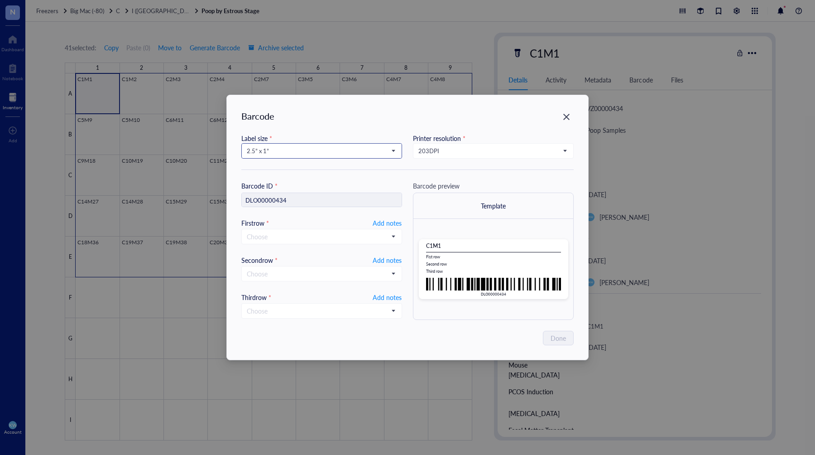
click at [375, 149] on span "2.5” x 1”" at bounding box center [321, 151] width 148 height 8
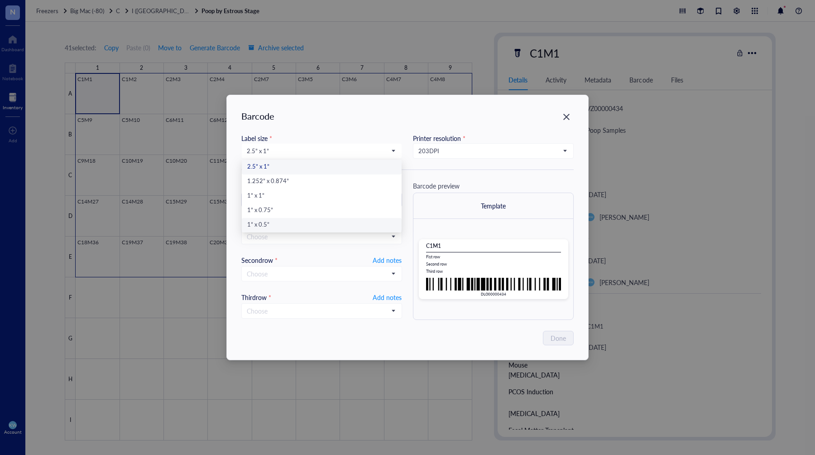
click at [360, 226] on div "1” x 0.5”" at bounding box center [321, 225] width 149 height 10
type input "DLO00000434"
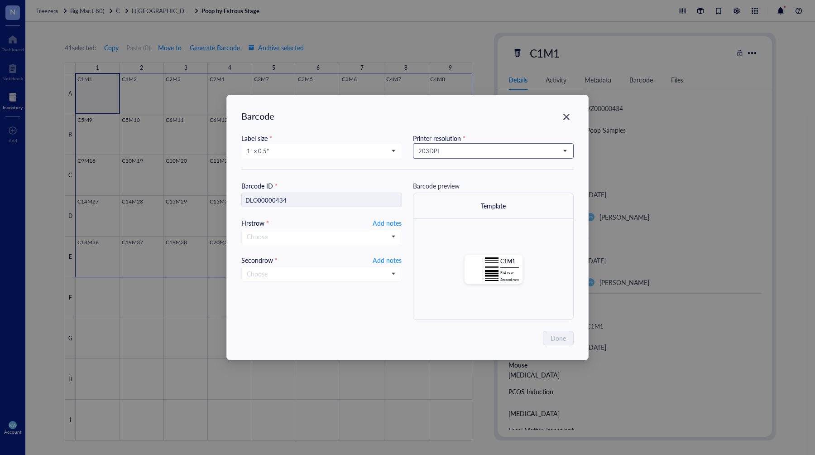
click at [448, 154] on span "203 DPI" at bounding box center [493, 151] width 148 height 8
click at [452, 181] on div "300 DPI" at bounding box center [493, 182] width 149 height 10
click at [382, 222] on span "Add notes" at bounding box center [387, 222] width 29 height 11
click at [383, 257] on span "Add notes" at bounding box center [387, 259] width 29 height 11
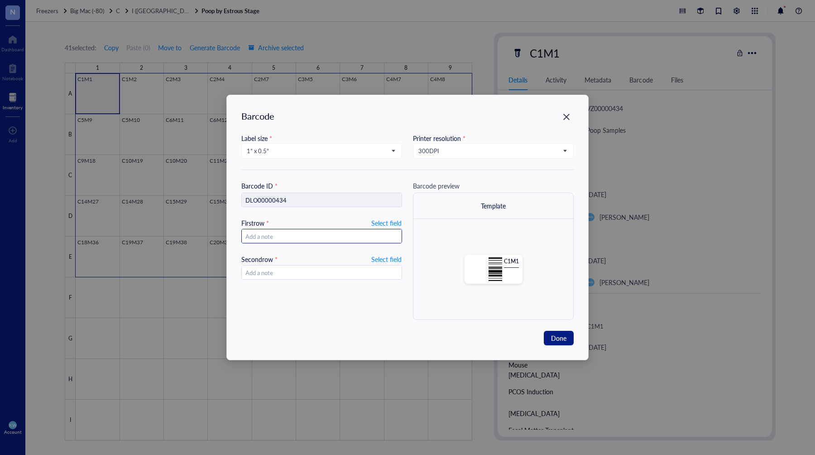
click at [340, 235] on input "text" at bounding box center [322, 236] width 160 height 14
type input "2025."
type input "2025"
type input "[DATE]"
click at [560, 339] on span "Done" at bounding box center [558, 338] width 15 height 10
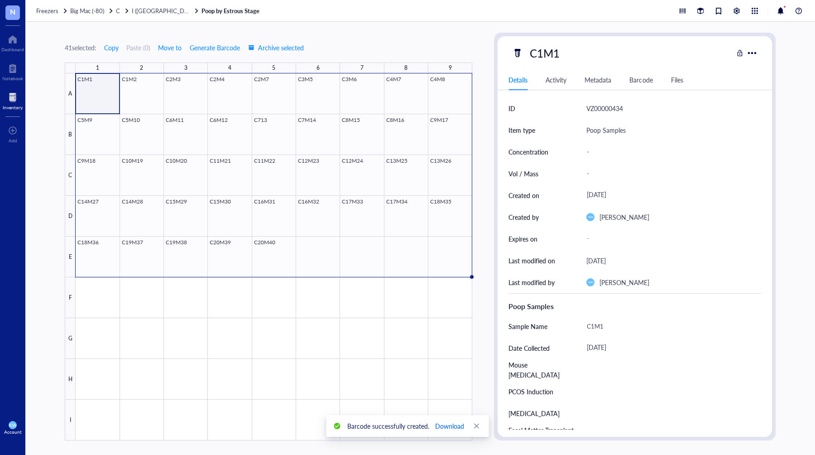
drag, startPoint x: 446, startPoint y: 426, endPoint x: 545, endPoint y: 385, distance: 107.4
click at [446, 426] on span "Download" at bounding box center [449, 426] width 29 height 10
drag, startPoint x: 347, startPoint y: 39, endPoint x: 222, endPoint y: 6, distance: 129.8
click at [347, 39] on div "41 selected: Copy Paste ( 0 ) Move to Generate Barcode Archive selected 1 2 3 4…" at bounding box center [269, 237] width 408 height 408
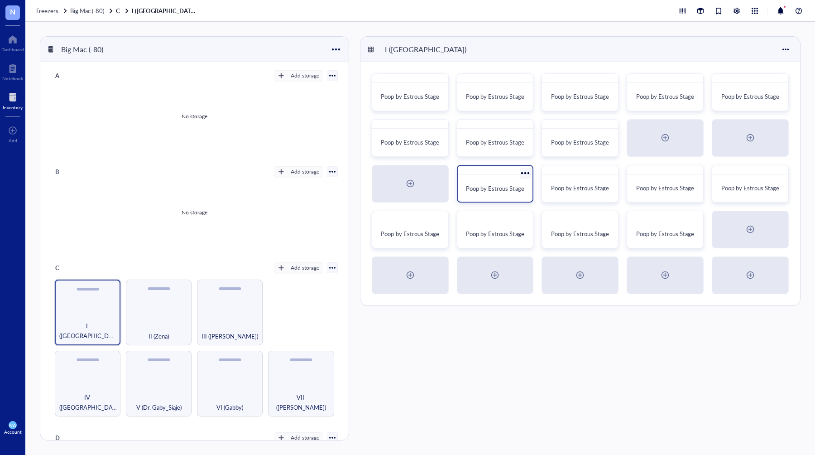
click at [520, 172] on div at bounding box center [525, 172] width 13 height 13
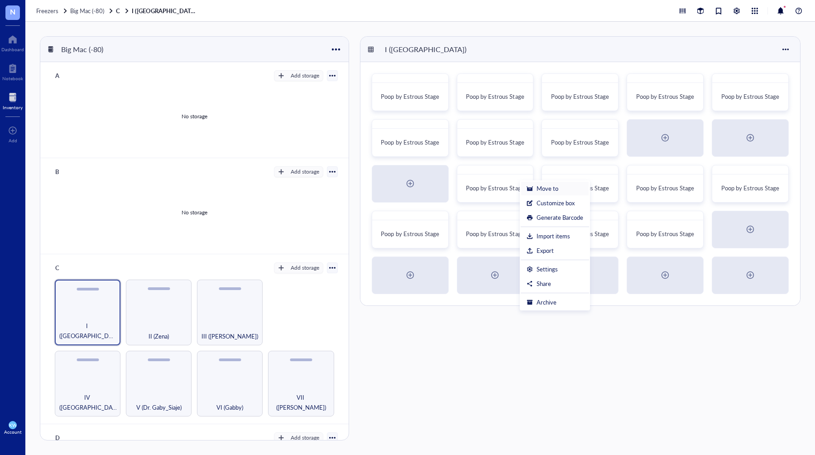
click at [547, 188] on div "Move to" at bounding box center [548, 188] width 22 height 8
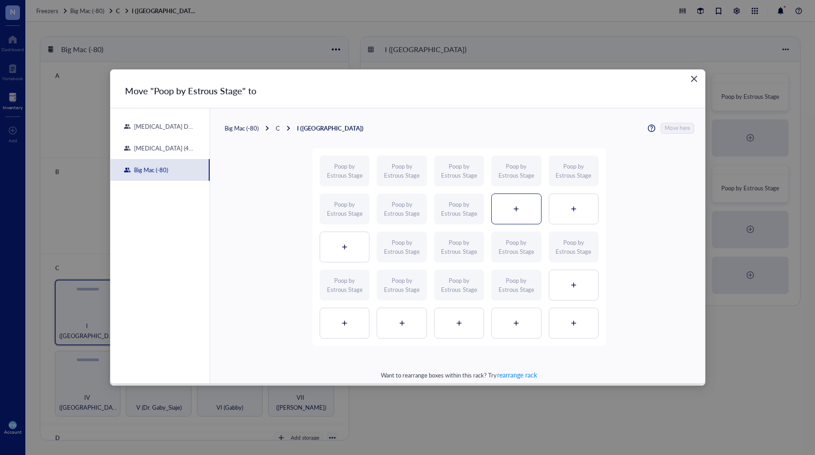
click at [502, 208] on div at bounding box center [516, 209] width 49 height 30
click at [671, 127] on span "Move here" at bounding box center [677, 128] width 25 height 11
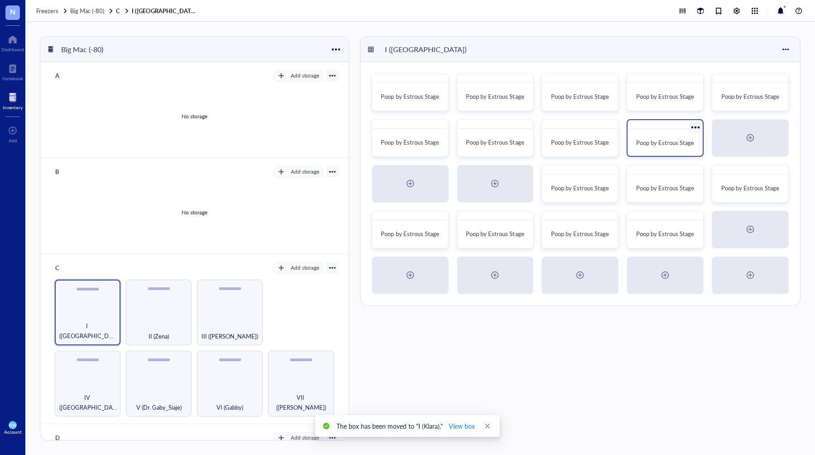
click at [674, 136] on div "Poop by Estrous Stage" at bounding box center [666, 143] width 68 height 20
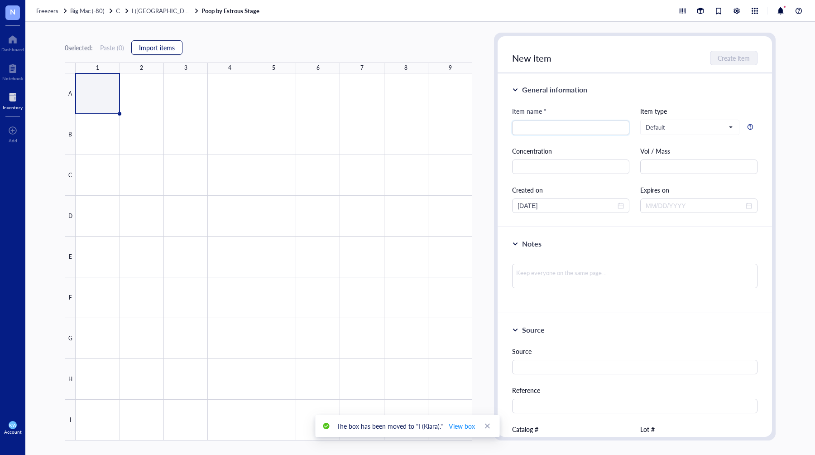
click at [159, 46] on span "Import items" at bounding box center [157, 47] width 36 height 7
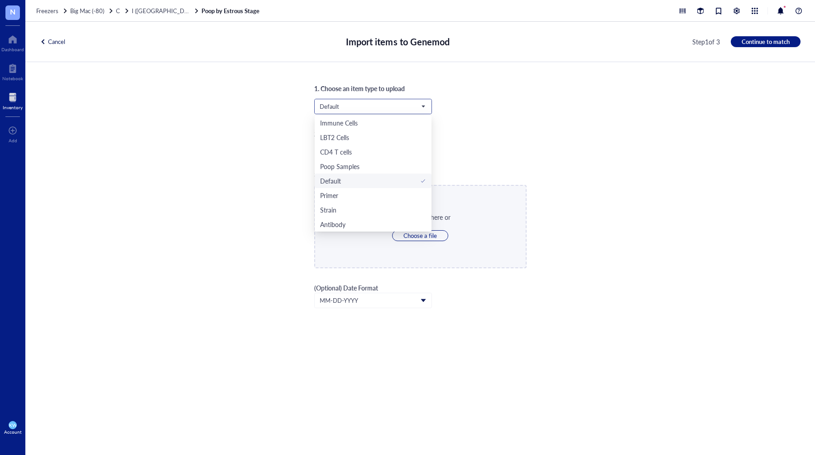
click at [394, 104] on span "Default" at bounding box center [372, 106] width 105 height 8
click at [352, 167] on div "Poop Samples" at bounding box center [339, 166] width 39 height 10
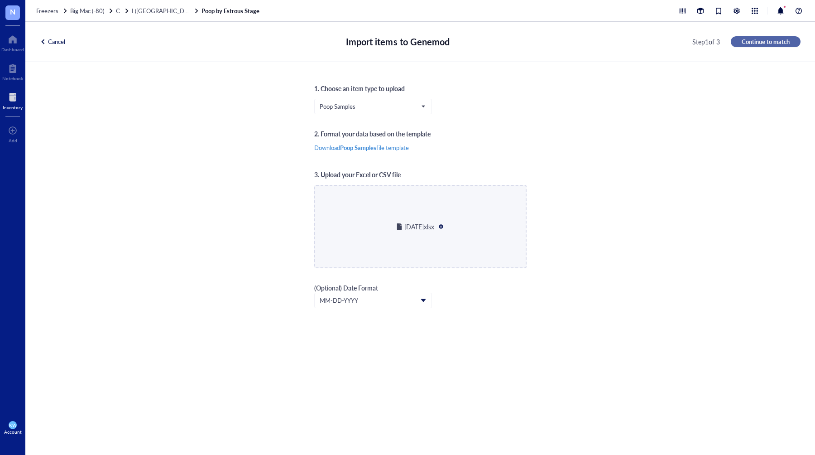
click at [760, 44] on span "Continue to match" at bounding box center [766, 42] width 48 height 8
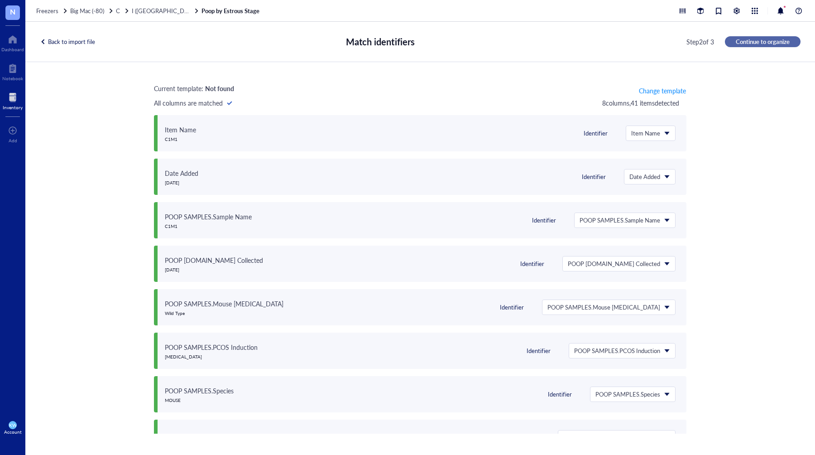
click at [759, 43] on span "Continue to organize" at bounding box center [763, 42] width 54 height 8
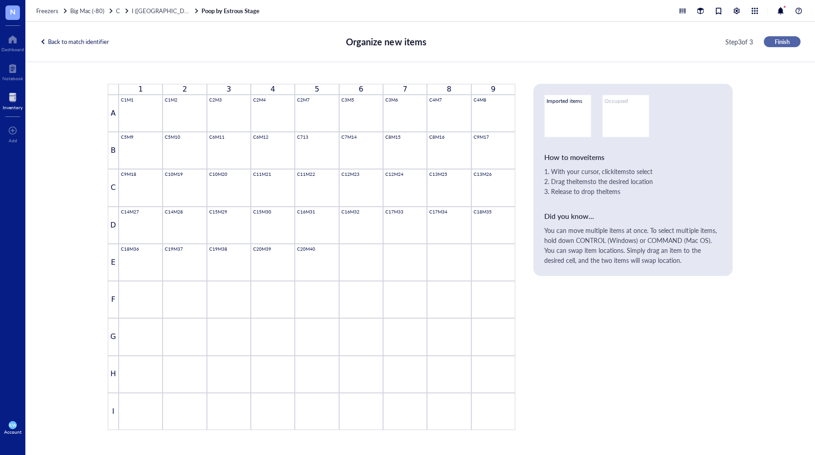
click at [778, 43] on span "Finish" at bounding box center [782, 42] width 15 height 8
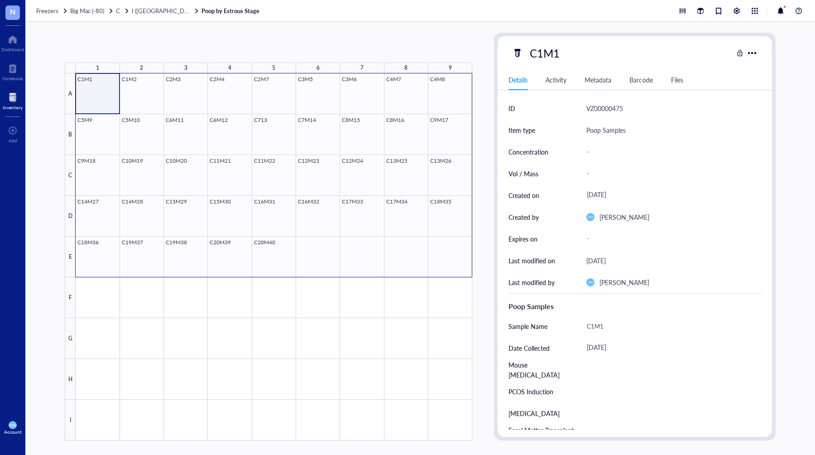
drag, startPoint x: 96, startPoint y: 87, endPoint x: 441, endPoint y: 249, distance: 382.0
click at [441, 249] on div at bounding box center [274, 256] width 397 height 367
click at [214, 44] on span "Generate Barcode" at bounding box center [215, 47] width 50 height 7
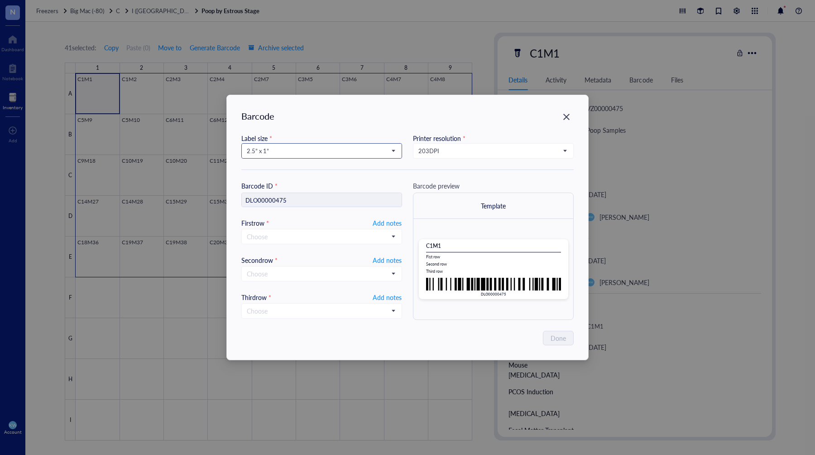
click at [305, 154] on span "2.5” x 1”" at bounding box center [321, 151] width 148 height 8
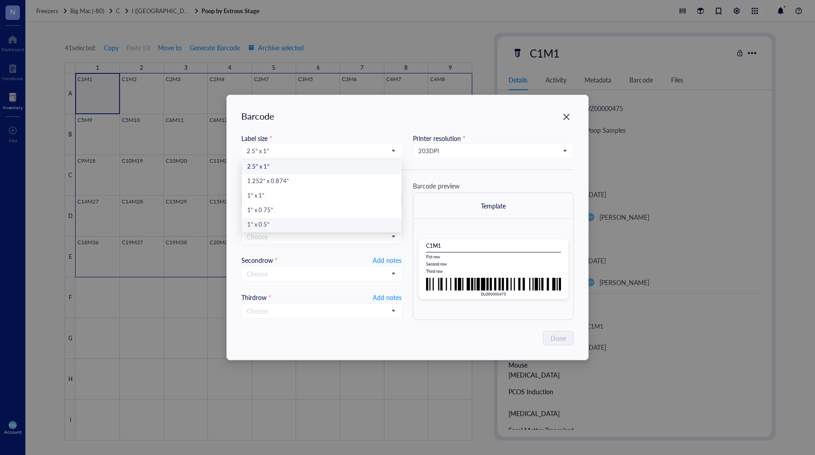
click at [274, 224] on div "1” x 0.5”" at bounding box center [321, 225] width 149 height 10
type input "DLO00000475"
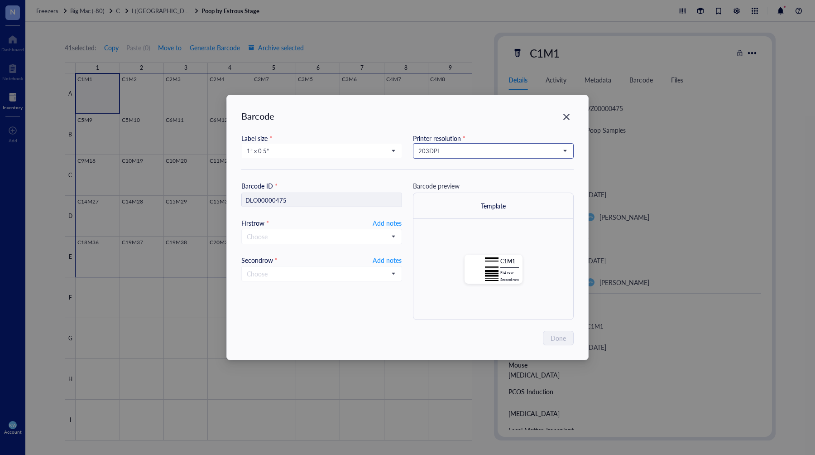
click at [472, 147] on span "203 DPI" at bounding box center [493, 151] width 148 height 8
click at [459, 178] on div "300 DPI" at bounding box center [493, 182] width 149 height 10
click at [386, 225] on span "Add notes" at bounding box center [387, 222] width 29 height 11
drag, startPoint x: 389, startPoint y: 264, endPoint x: 379, endPoint y: 252, distance: 15.4
click at [389, 264] on span "Add notes" at bounding box center [387, 259] width 29 height 11
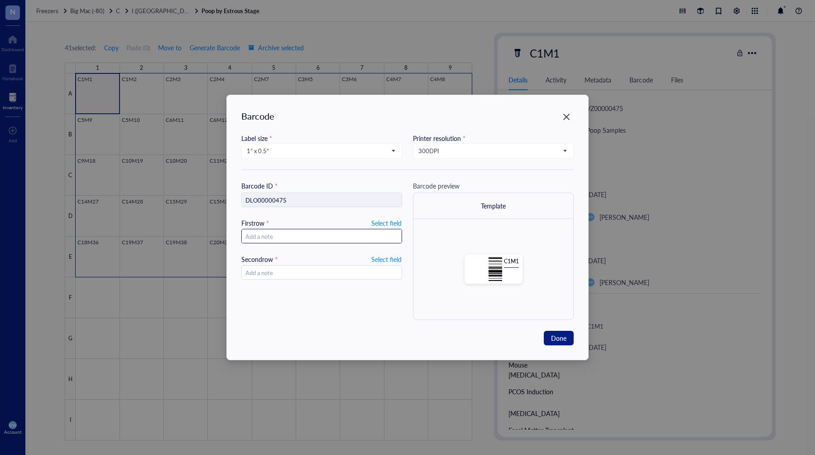
click at [352, 230] on input "text" at bounding box center [322, 236] width 160 height 14
type input "2025."
type input "2025.09"
type input "[DATE]"
click at [557, 333] on span "Done" at bounding box center [558, 338] width 15 height 10
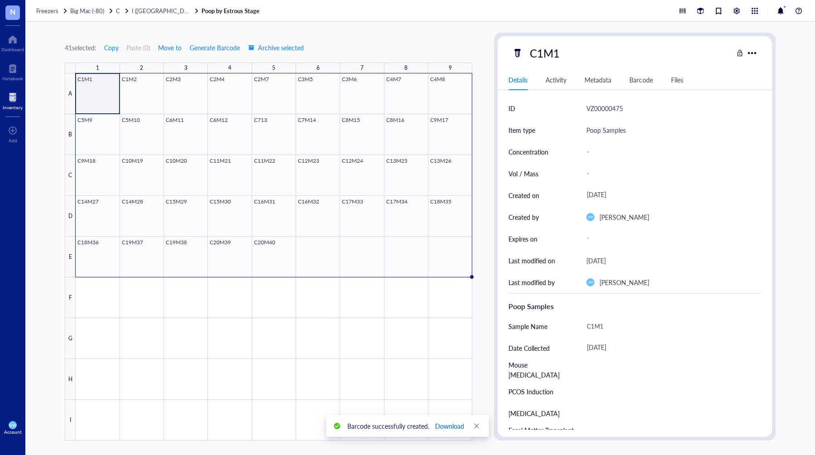
click at [446, 424] on span "Download" at bounding box center [449, 426] width 29 height 10
click at [386, 37] on div "41 selected: Copy Paste ( 0 ) Move to Generate Barcode Archive selected 1 2 3 4…" at bounding box center [269, 237] width 408 height 408
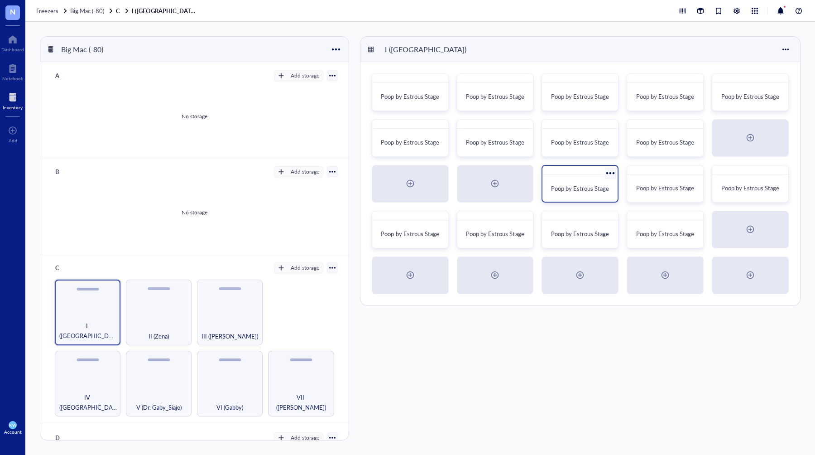
click at [610, 174] on div at bounding box center [610, 172] width 13 height 13
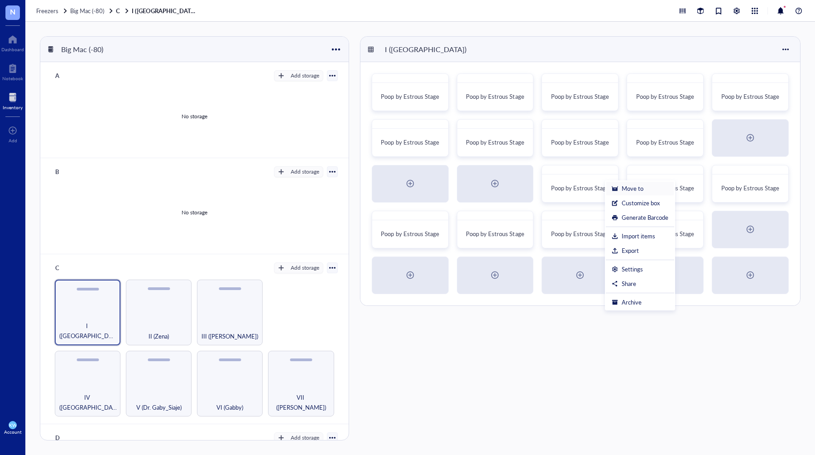
click at [631, 188] on div "Move to" at bounding box center [633, 188] width 22 height 8
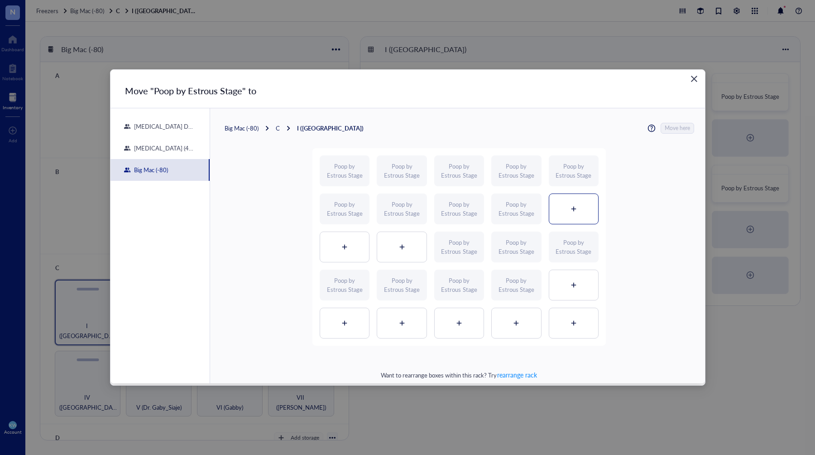
click at [581, 213] on div at bounding box center [574, 209] width 49 height 30
click at [667, 128] on span "Move here" at bounding box center [677, 128] width 25 height 11
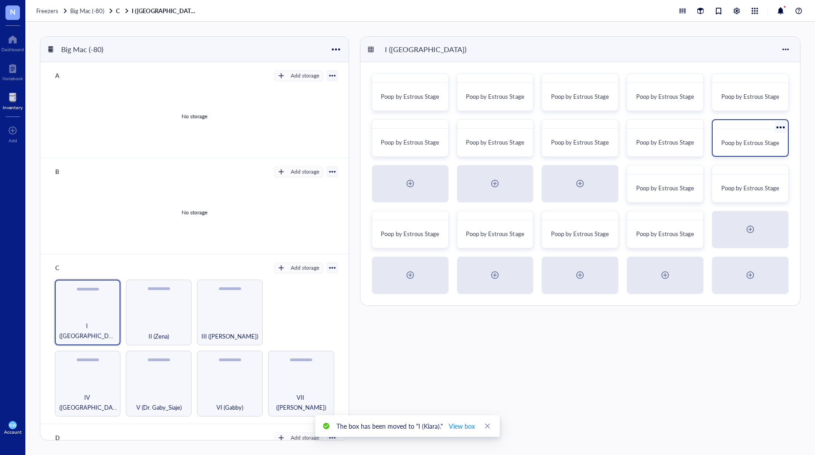
click at [754, 139] on span "Poop by Estrous Stage" at bounding box center [751, 142] width 58 height 9
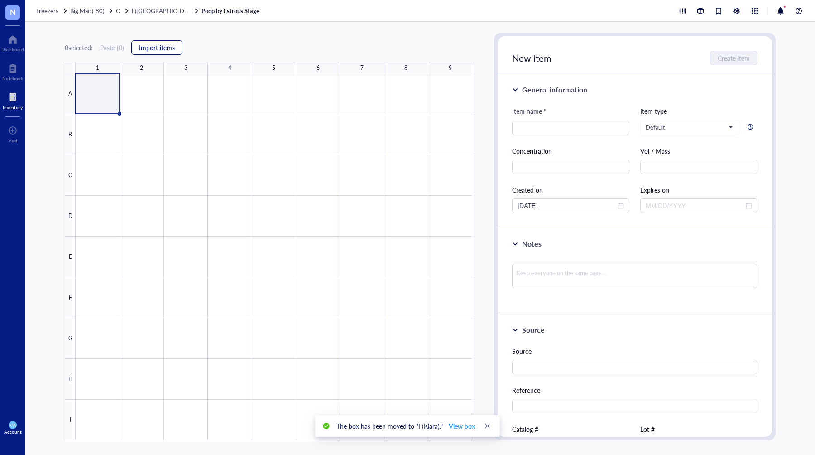
click at [144, 51] on span "Import items" at bounding box center [157, 47] width 36 height 7
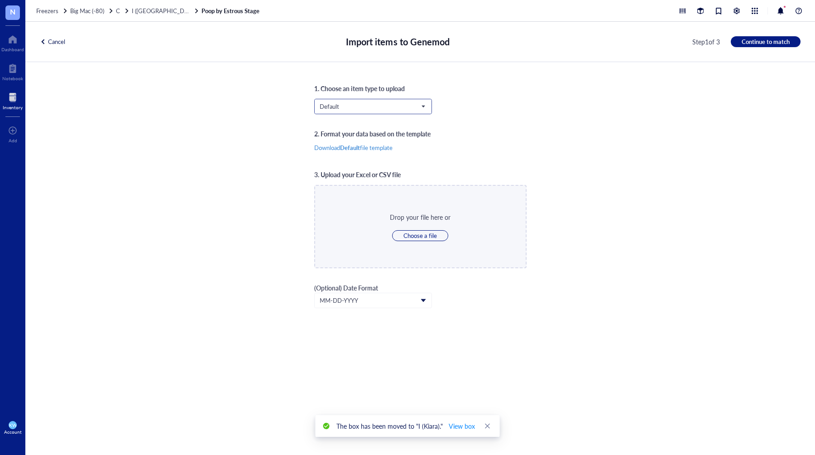
click at [358, 104] on span "Default" at bounding box center [372, 106] width 105 height 8
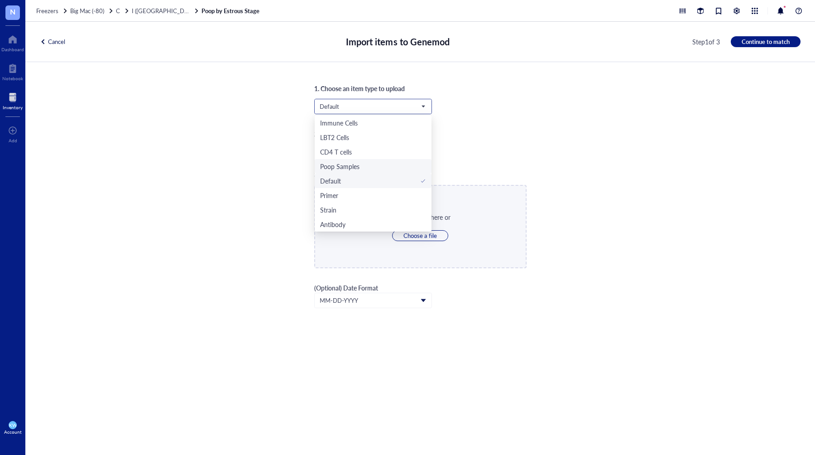
click at [362, 164] on div "Poop Samples" at bounding box center [373, 166] width 106 height 10
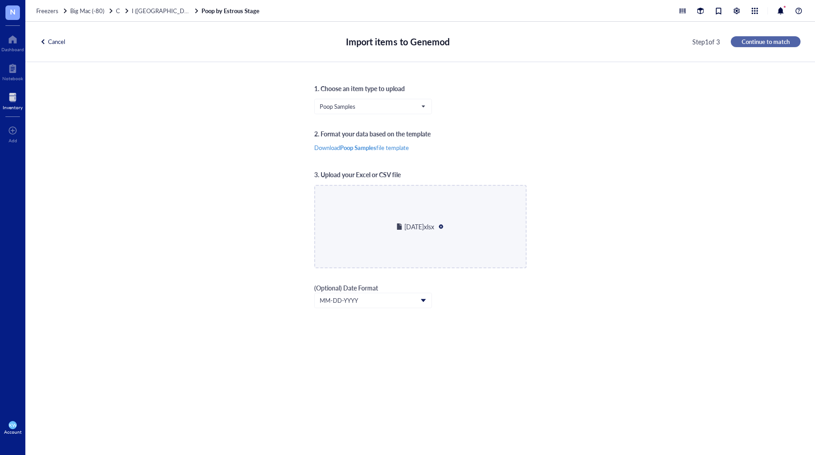
click at [755, 39] on span "Continue to match" at bounding box center [766, 42] width 48 height 8
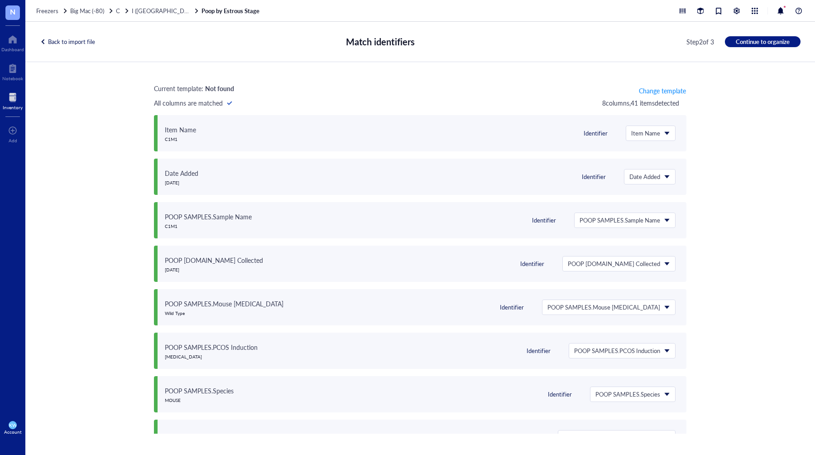
click at [741, 46] on button "Continue to organize" at bounding box center [763, 41] width 76 height 11
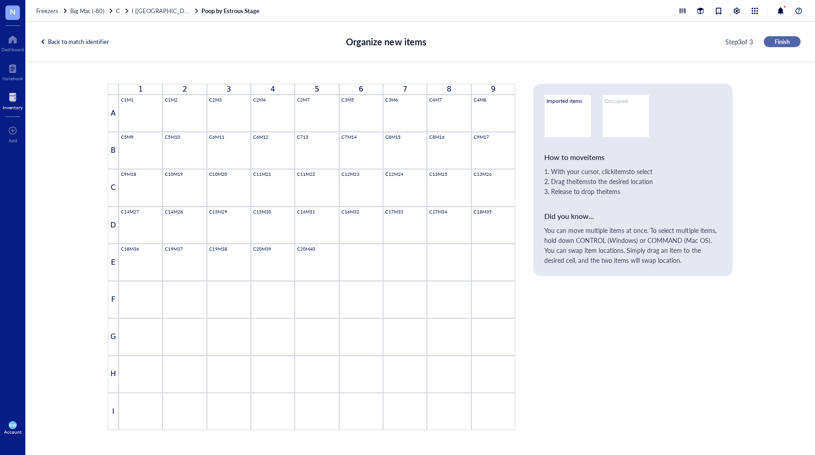
click at [776, 40] on span "Finish" at bounding box center [782, 42] width 15 height 8
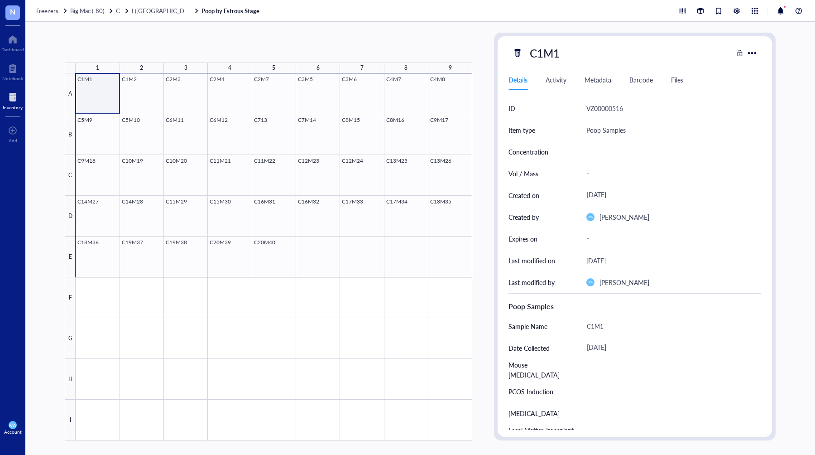
drag, startPoint x: 95, startPoint y: 90, endPoint x: 439, endPoint y: 242, distance: 377.0
click at [439, 242] on div at bounding box center [274, 256] width 397 height 367
click at [209, 50] on span "Generate Barcode" at bounding box center [215, 47] width 50 height 7
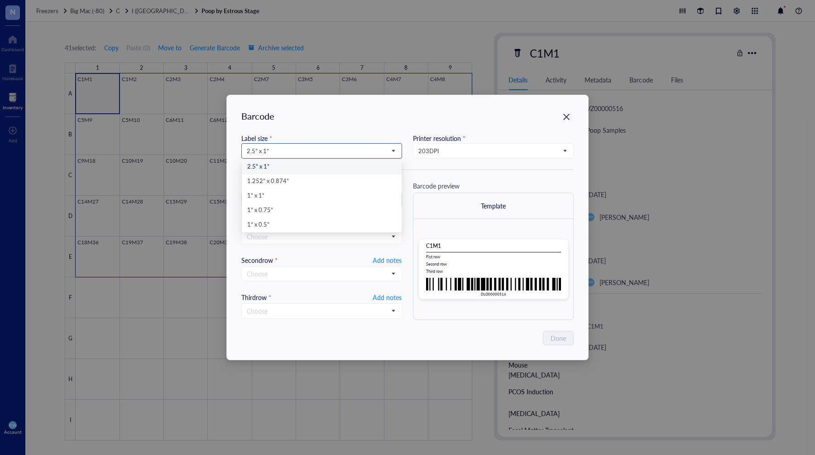
click at [325, 158] on div "2.5” x 1”" at bounding box center [322, 151] width 160 height 14
click at [296, 221] on div "1” x 0.5”" at bounding box center [321, 225] width 149 height 10
type input "DLO00000516"
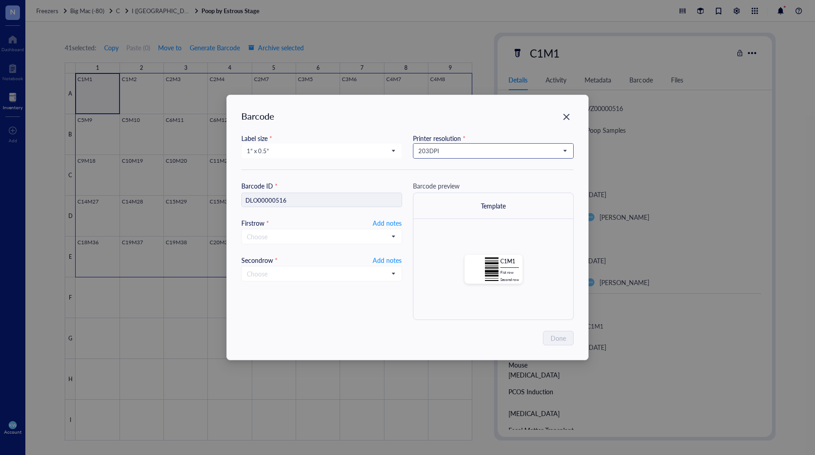
click at [432, 150] on span "203 DPI" at bounding box center [493, 151] width 148 height 8
click at [448, 180] on div "300 DPI" at bounding box center [493, 182] width 149 height 10
click at [386, 226] on span "Add notes" at bounding box center [387, 222] width 29 height 11
click at [392, 268] on span at bounding box center [322, 273] width 150 height 14
click at [390, 258] on span "Add notes" at bounding box center [387, 259] width 29 height 11
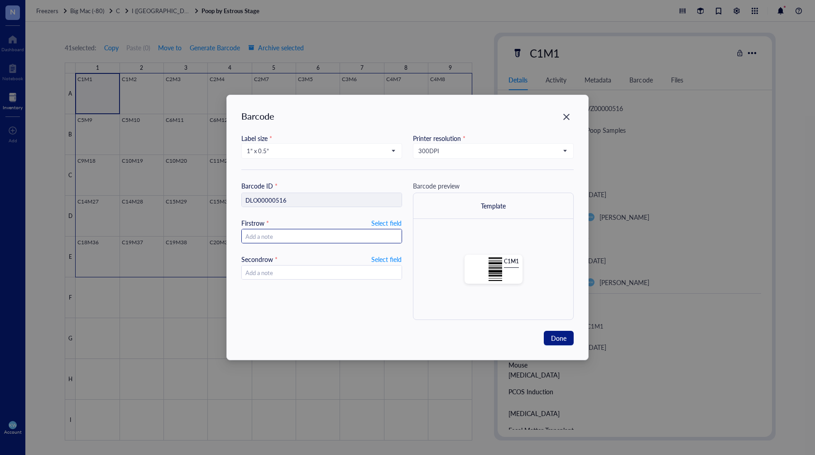
click at [373, 235] on input "text" at bounding box center [322, 236] width 160 height 14
type input "2"
type input "2025."
type input "2025.10"
type input "[DATE]"
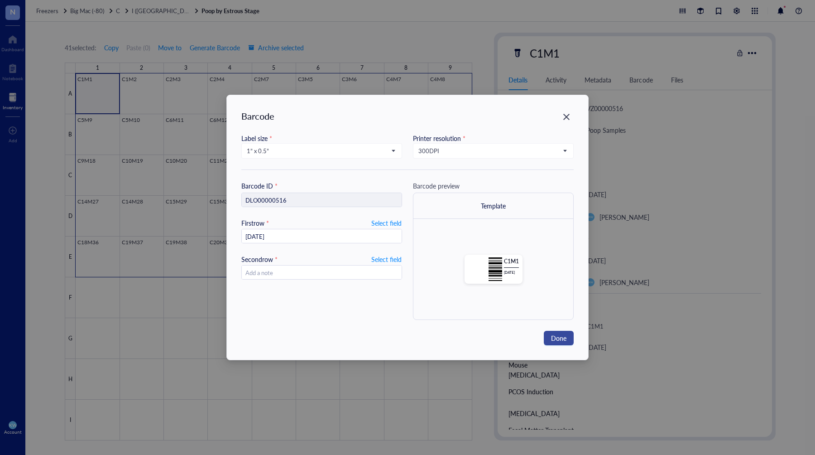
click at [558, 335] on span "Done" at bounding box center [558, 338] width 15 height 10
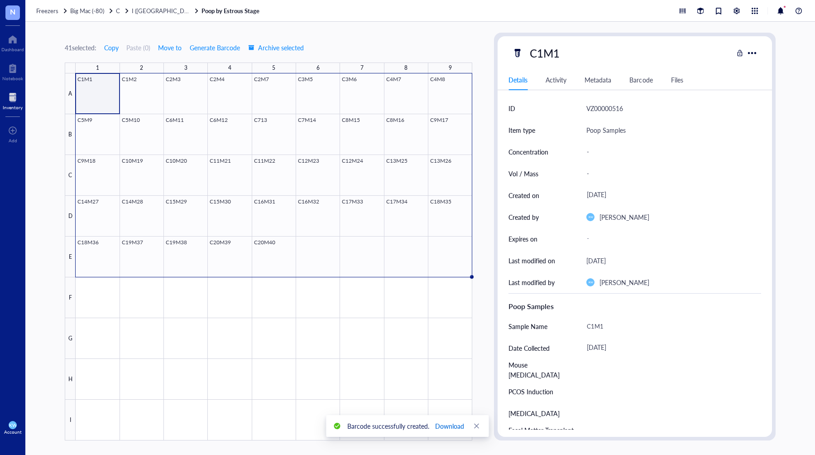
click at [452, 423] on span "Download" at bounding box center [449, 426] width 29 height 10
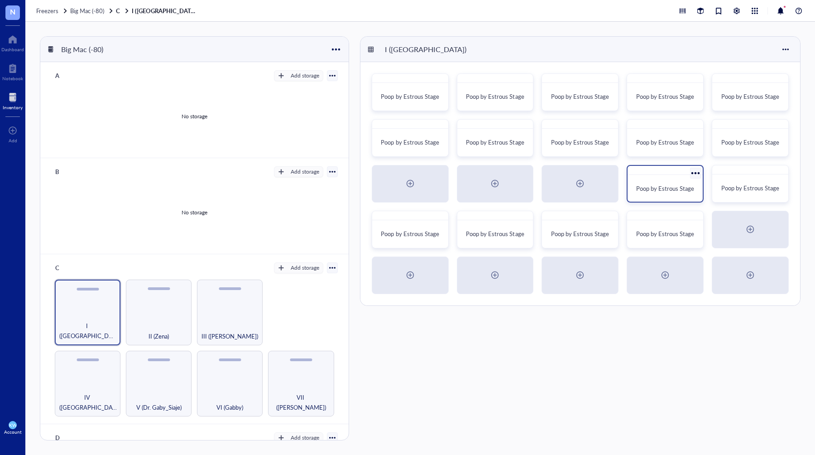
click at [694, 173] on div at bounding box center [695, 172] width 13 height 13
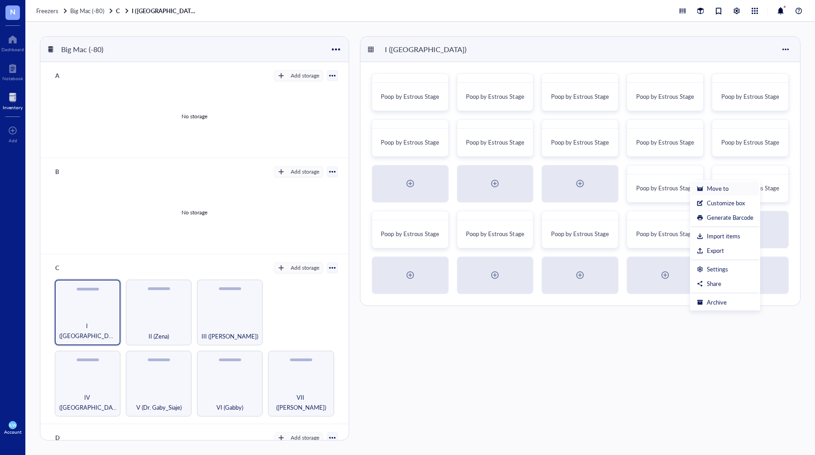
click at [714, 189] on div "Move to" at bounding box center [718, 188] width 22 height 8
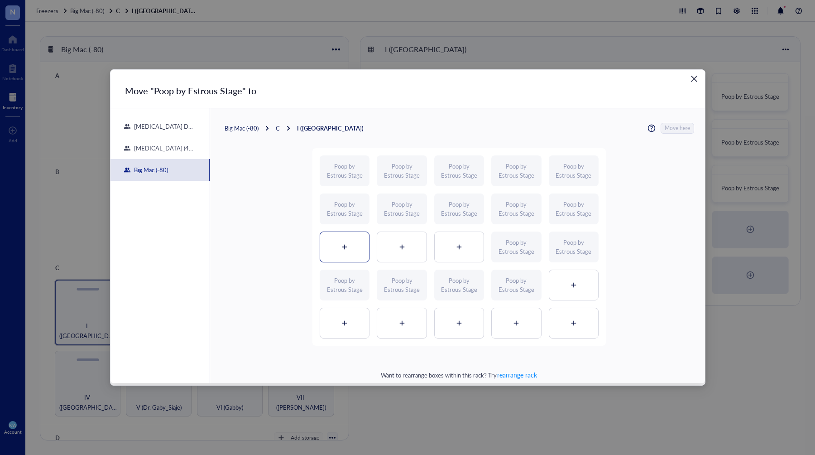
click at [350, 244] on div at bounding box center [344, 247] width 49 height 30
click at [671, 126] on span "Move here" at bounding box center [677, 128] width 25 height 11
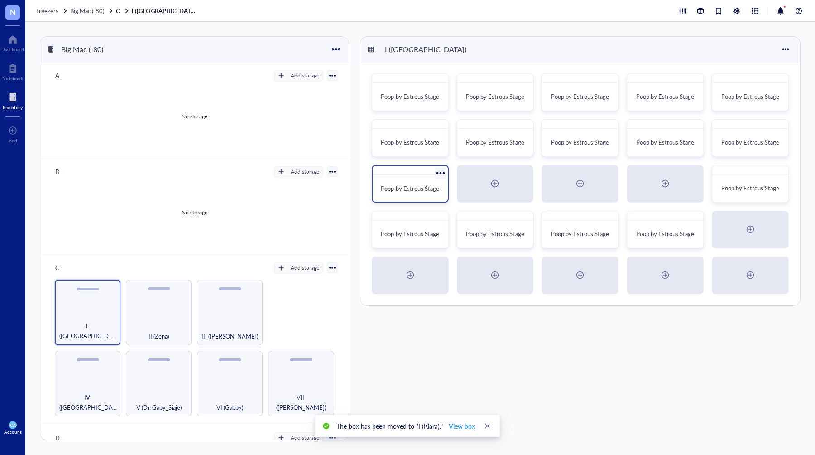
click at [413, 180] on div "Poop by Estrous Stage" at bounding box center [410, 188] width 68 height 20
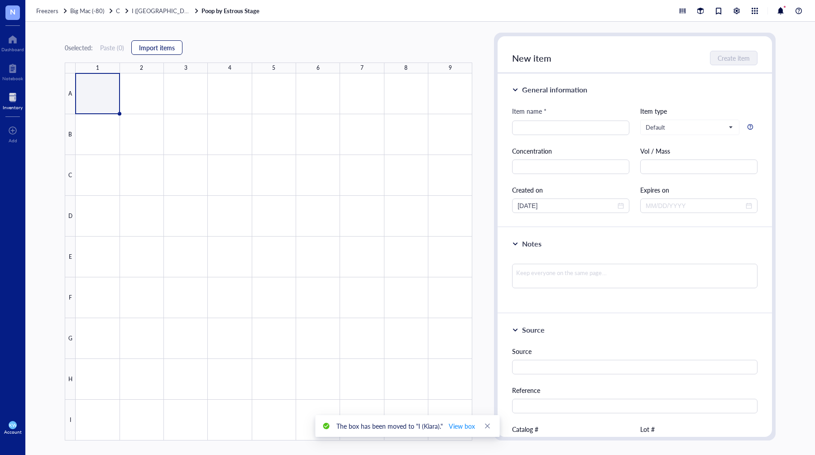
click at [149, 49] on span "Import items" at bounding box center [157, 47] width 36 height 7
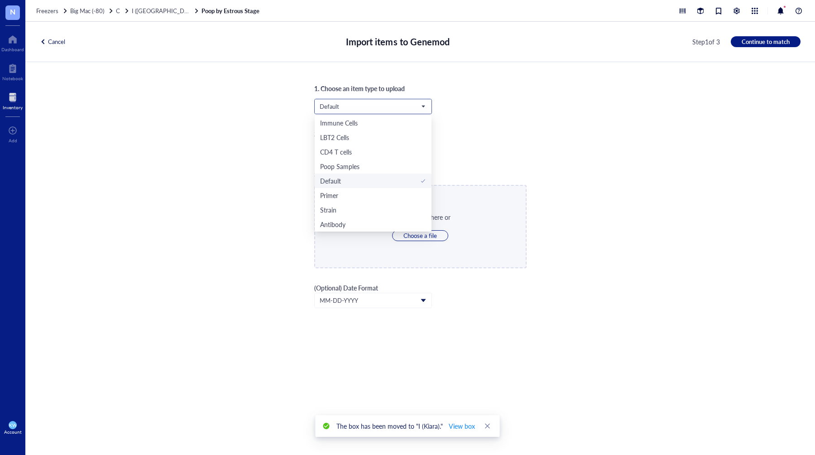
click at [360, 106] on span "Default" at bounding box center [372, 106] width 105 height 8
click at [354, 163] on div "Poop Samples" at bounding box center [339, 166] width 39 height 10
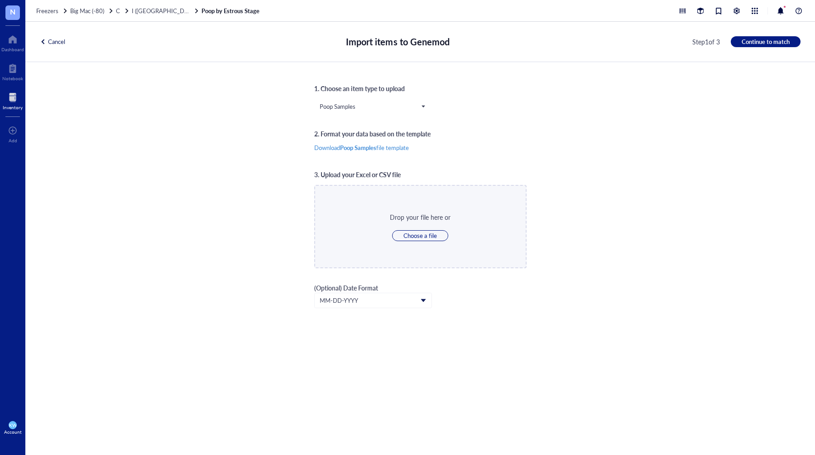
click at [522, 159] on div "1. Choose an item type to upload Poop Samples Poop Samples Immune Cells LBT2 Ce…" at bounding box center [420, 258] width 212 height 350
click at [745, 43] on span "Continue to match" at bounding box center [766, 42] width 48 height 8
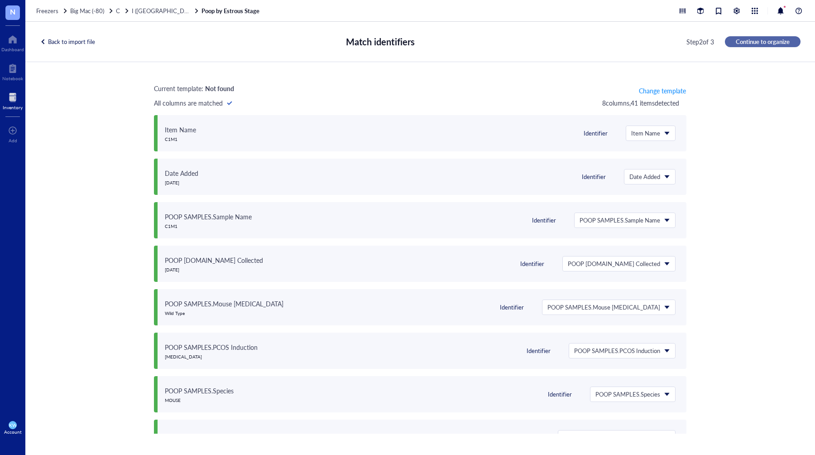
click at [770, 40] on span "Continue to organize" at bounding box center [763, 42] width 54 height 8
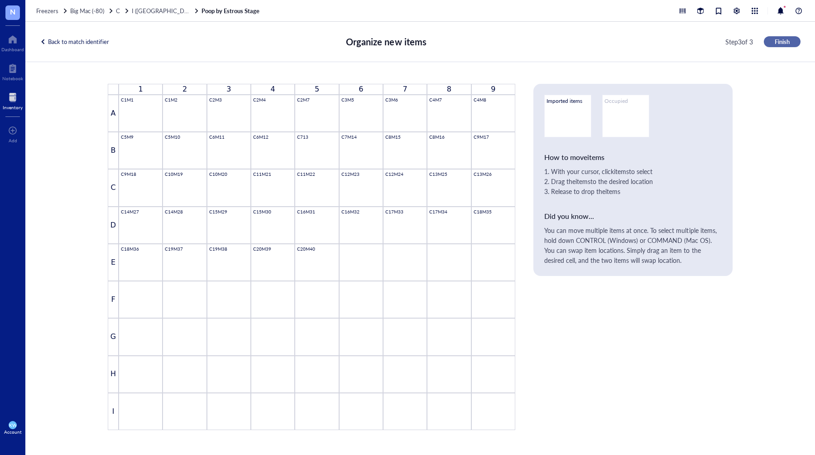
click at [777, 42] on span "Finish" at bounding box center [782, 42] width 15 height 8
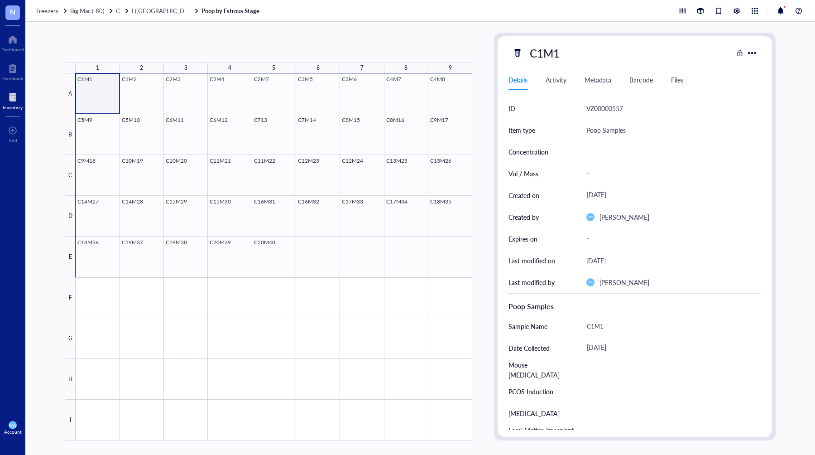
drag, startPoint x: 95, startPoint y: 84, endPoint x: 439, endPoint y: 243, distance: 378.4
click at [439, 243] on div at bounding box center [274, 256] width 397 height 367
click at [220, 51] on span "Generate Barcode" at bounding box center [215, 47] width 50 height 7
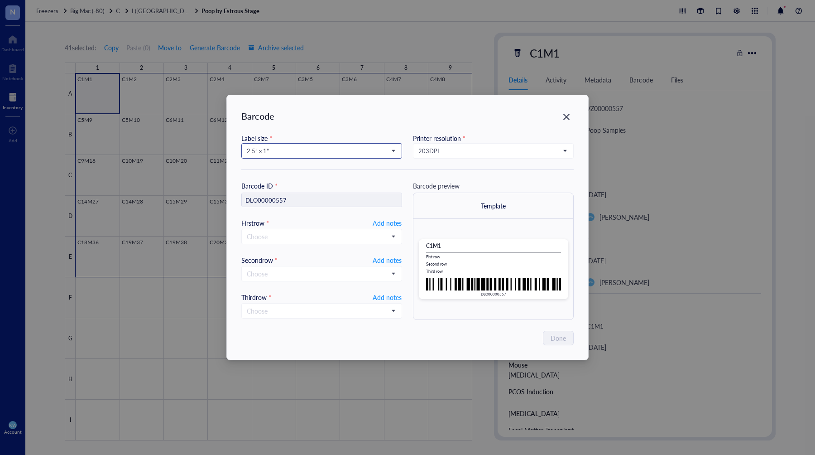
click at [349, 151] on span "2.5” x 1”" at bounding box center [321, 151] width 148 height 8
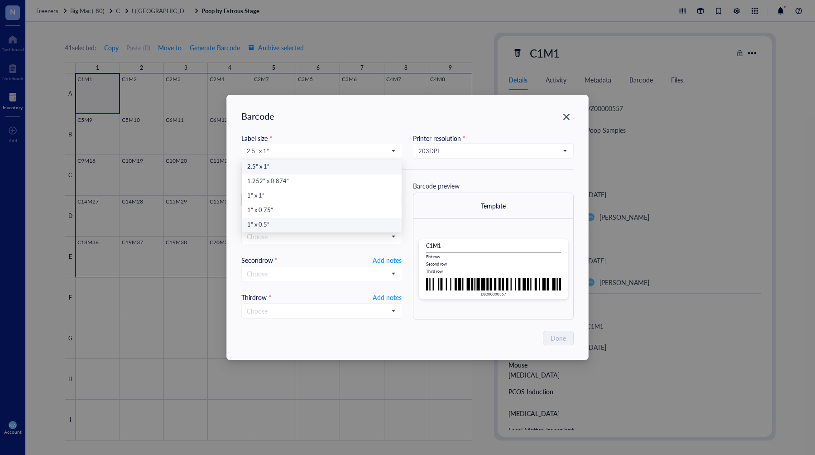
drag, startPoint x: 283, startPoint y: 224, endPoint x: 371, endPoint y: 202, distance: 91.4
click at [283, 224] on div "1” x 0.5”" at bounding box center [321, 225] width 149 height 10
type input "DLO00000557"
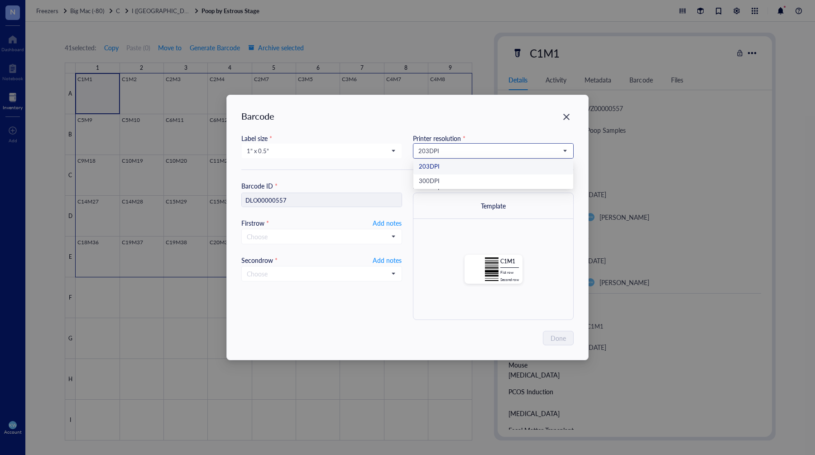
click at [437, 150] on span "203 DPI" at bounding box center [493, 151] width 148 height 8
click at [448, 181] on div "300 DPI" at bounding box center [493, 182] width 149 height 10
click at [385, 220] on span "Add notes" at bounding box center [387, 222] width 29 height 11
click at [392, 258] on span "Add notes" at bounding box center [387, 259] width 29 height 11
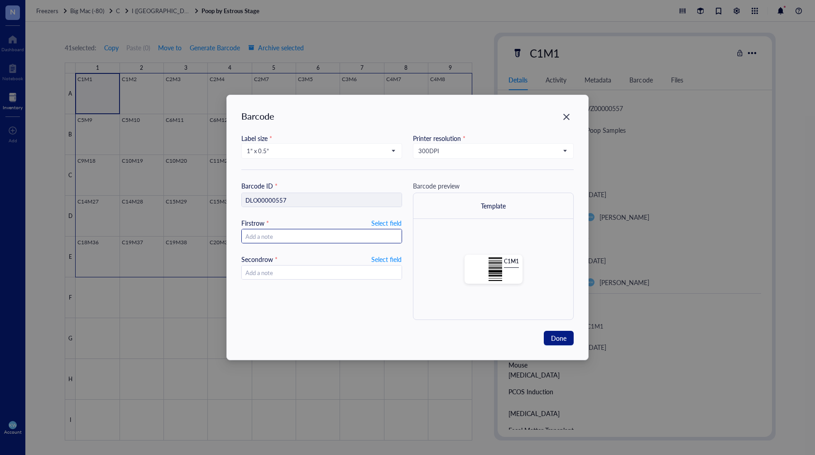
click at [378, 235] on input "text" at bounding box center [322, 236] width 160 height 14
type input "2025."
type input "2025.10"
type input "[DATE]"
click at [554, 337] on span "Done" at bounding box center [558, 338] width 15 height 10
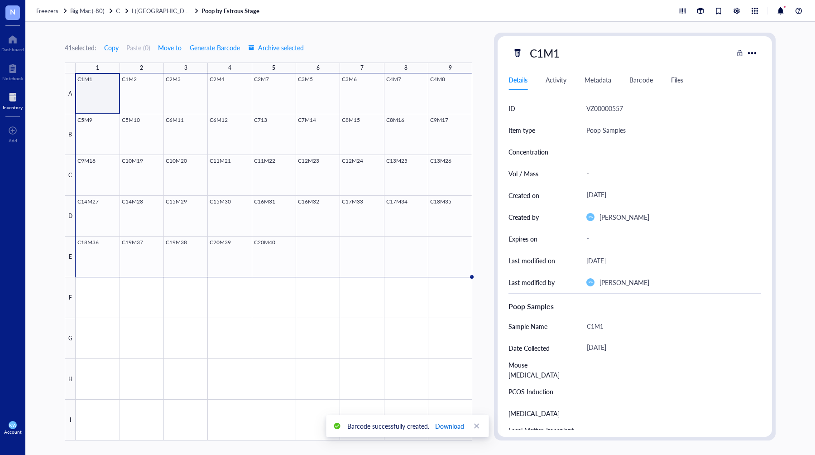
drag, startPoint x: 444, startPoint y: 426, endPoint x: 473, endPoint y: 419, distance: 30.2
click at [444, 426] on span "Download" at bounding box center [449, 426] width 29 height 10
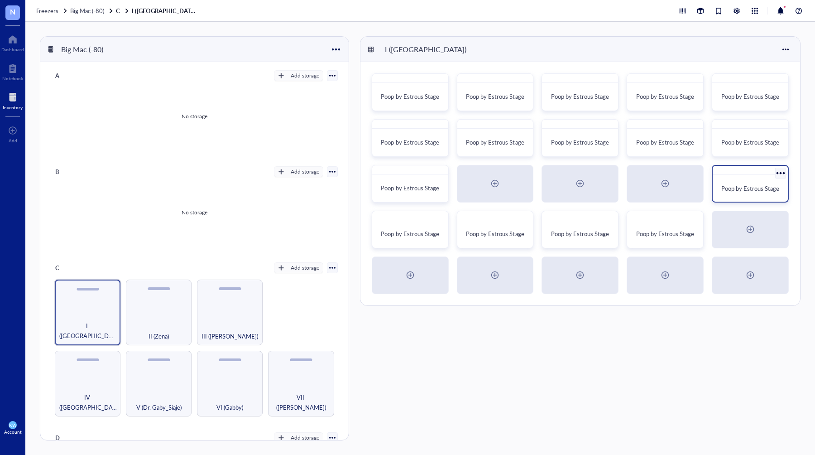
click at [782, 173] on div at bounding box center [780, 172] width 13 height 13
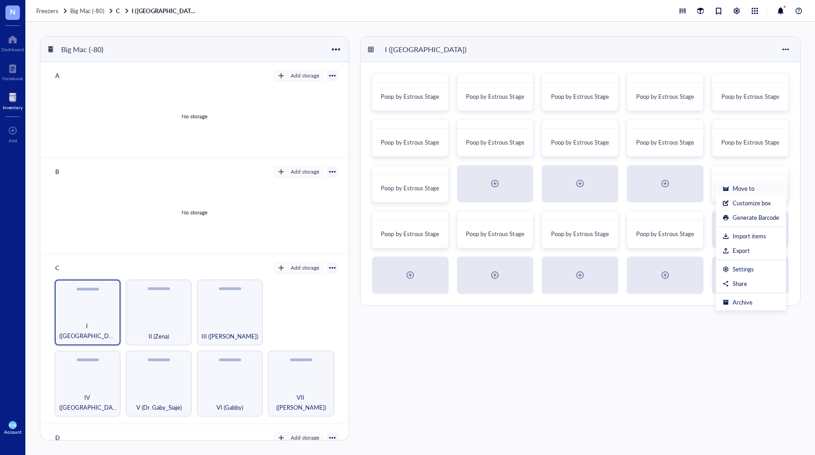
click at [754, 186] on div "Move to" at bounding box center [744, 188] width 22 height 8
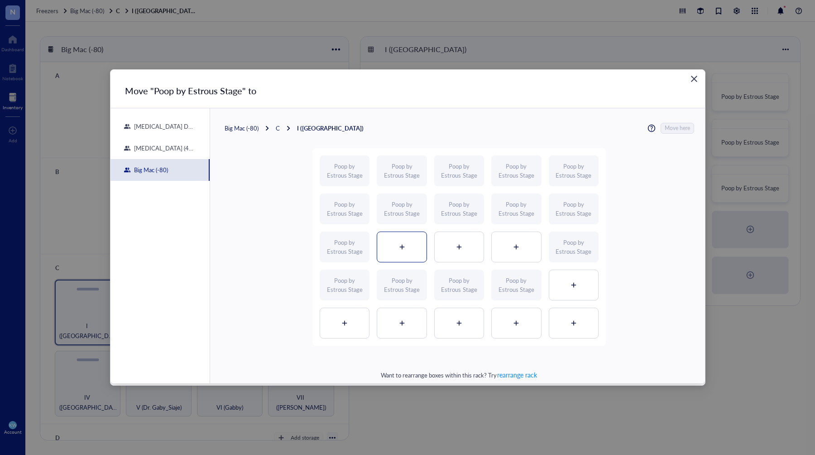
click at [395, 249] on div at bounding box center [401, 247] width 49 height 30
click at [669, 127] on span "Move here" at bounding box center [677, 128] width 25 height 11
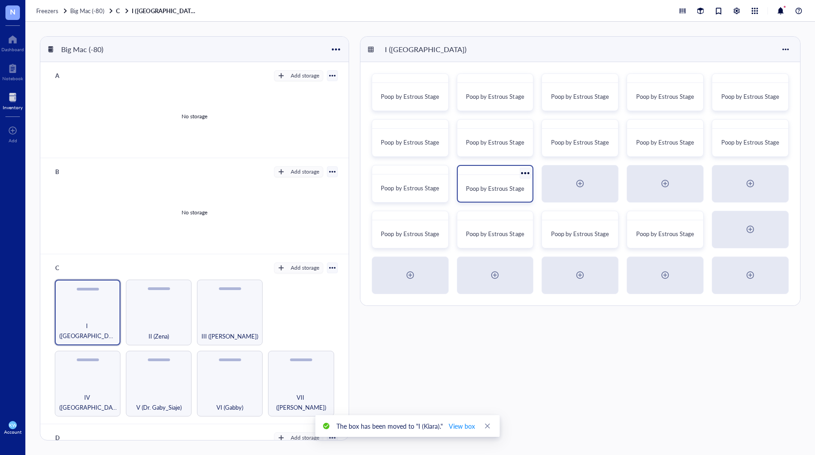
click at [500, 185] on span "Poop by Estrous Stage" at bounding box center [495, 188] width 58 height 9
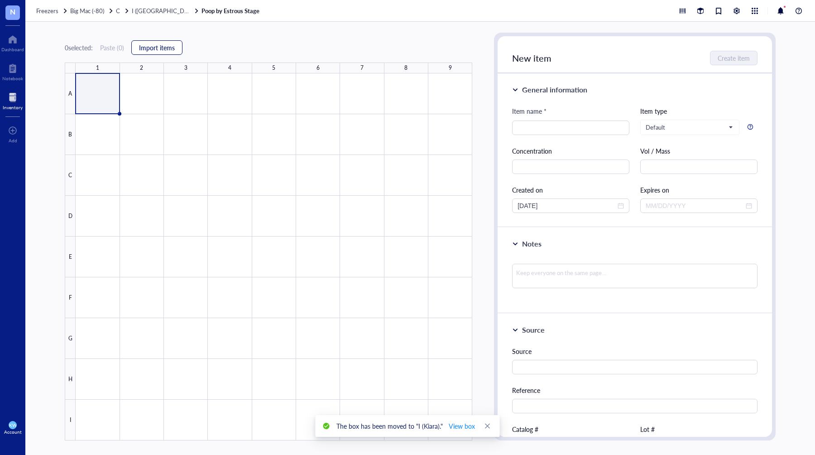
click at [152, 48] on span "Import items" at bounding box center [157, 47] width 36 height 7
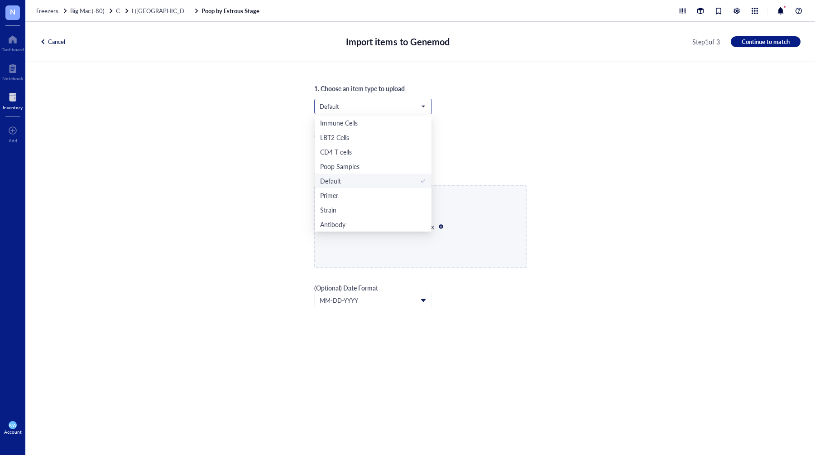
click at [342, 106] on span "Default" at bounding box center [372, 106] width 105 height 8
click at [355, 168] on div "Poop Samples" at bounding box center [339, 166] width 39 height 10
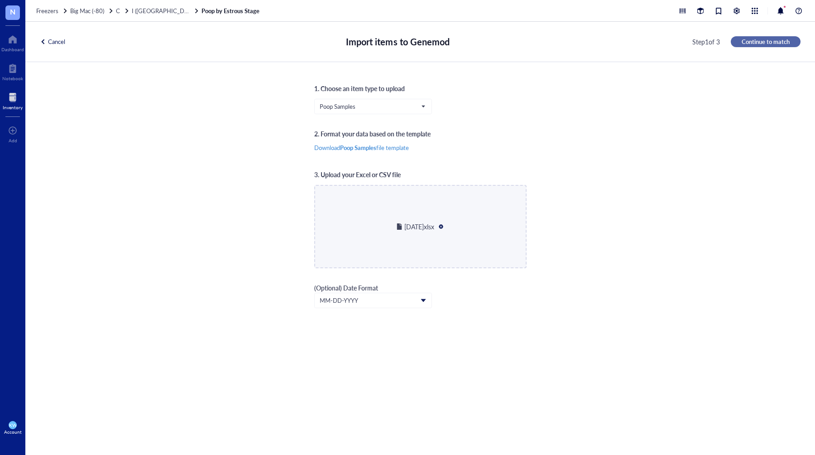
click at [774, 47] on button "Continue to match" at bounding box center [766, 41] width 70 height 11
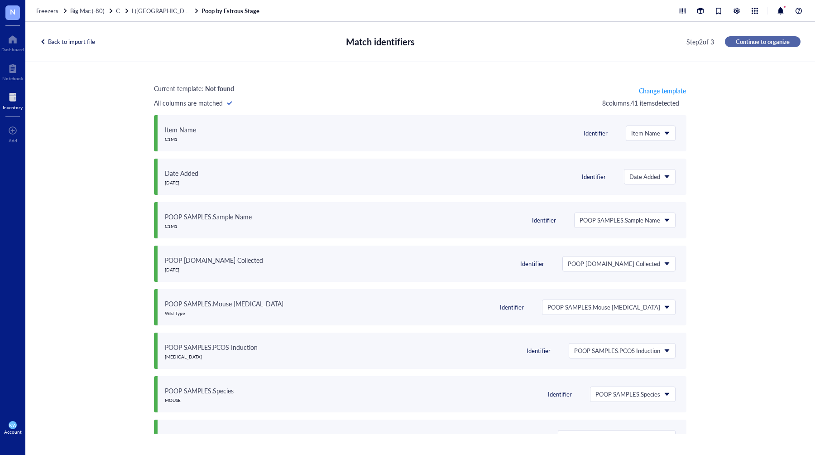
click at [774, 47] on button "Continue to organize" at bounding box center [763, 41] width 76 height 11
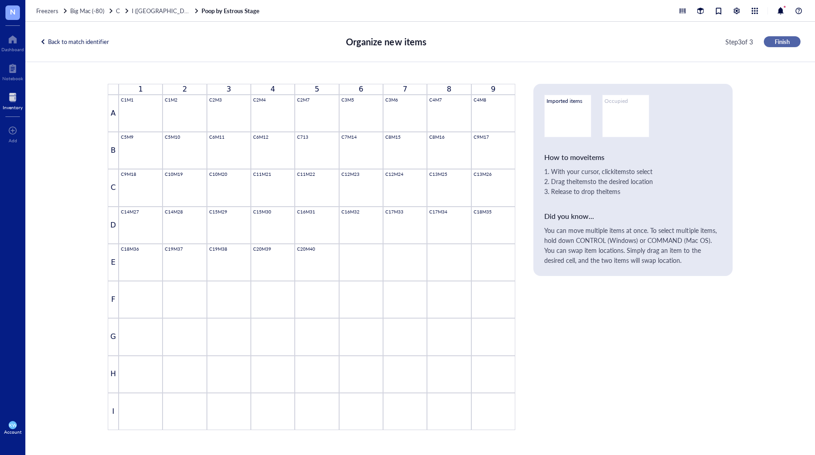
click at [768, 45] on button "Finish" at bounding box center [782, 41] width 37 height 11
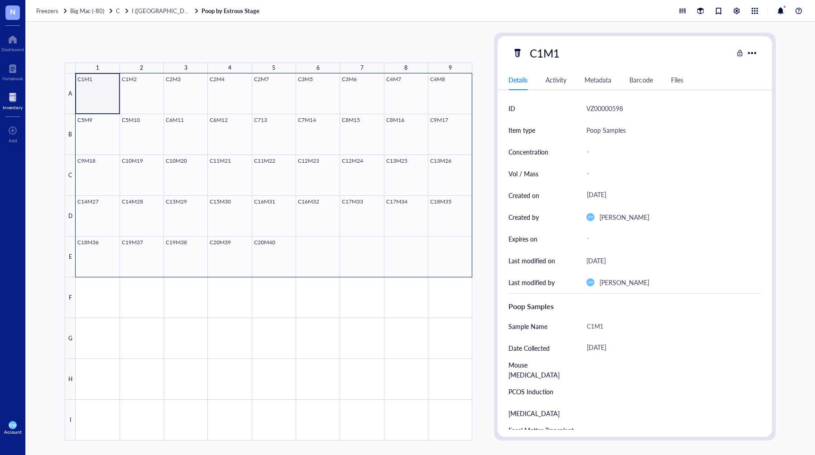
drag, startPoint x: 105, startPoint y: 86, endPoint x: 447, endPoint y: 245, distance: 376.6
click at [447, 245] on div at bounding box center [274, 256] width 397 height 367
click at [221, 51] on span "Generate Barcode" at bounding box center [215, 47] width 50 height 7
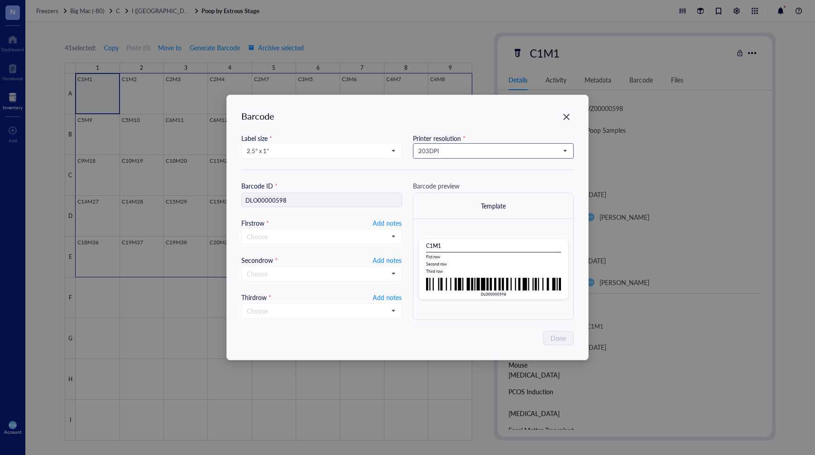
click at [477, 152] on span "203 DPI" at bounding box center [493, 151] width 148 height 8
click at [461, 182] on div "300 DPI" at bounding box center [493, 182] width 149 height 10
click at [387, 154] on span "2.5” x 1”" at bounding box center [321, 151] width 148 height 8
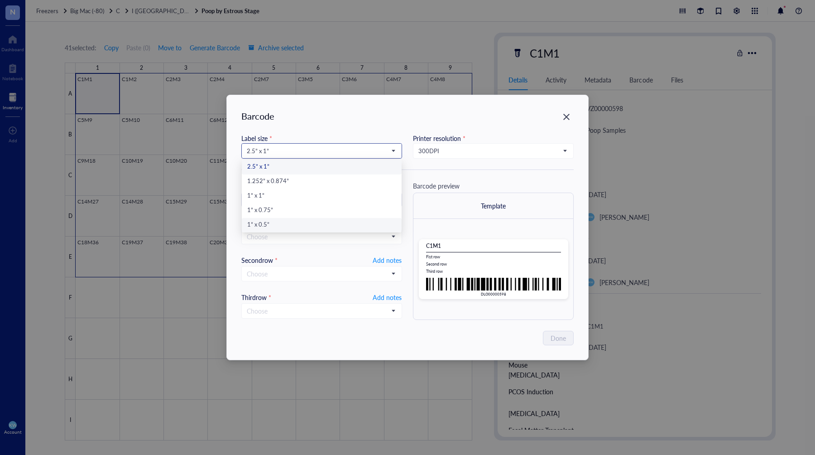
click at [344, 222] on div "1” x 0.5”" at bounding box center [321, 225] width 149 height 10
type input "DLO00000598"
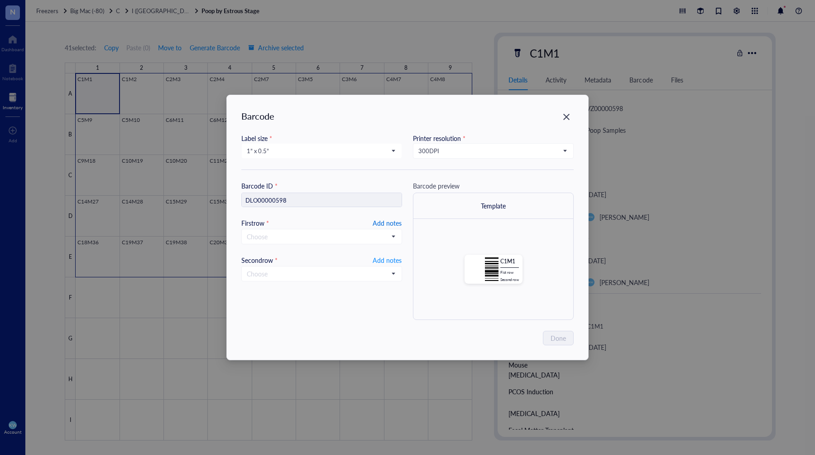
click at [390, 223] on span "Add notes" at bounding box center [387, 222] width 29 height 11
click at [374, 236] on input "text" at bounding box center [322, 236] width 160 height 14
type input "2025.10.0"
type input "[DATE]"
click at [392, 257] on span "Add notes" at bounding box center [387, 259] width 29 height 11
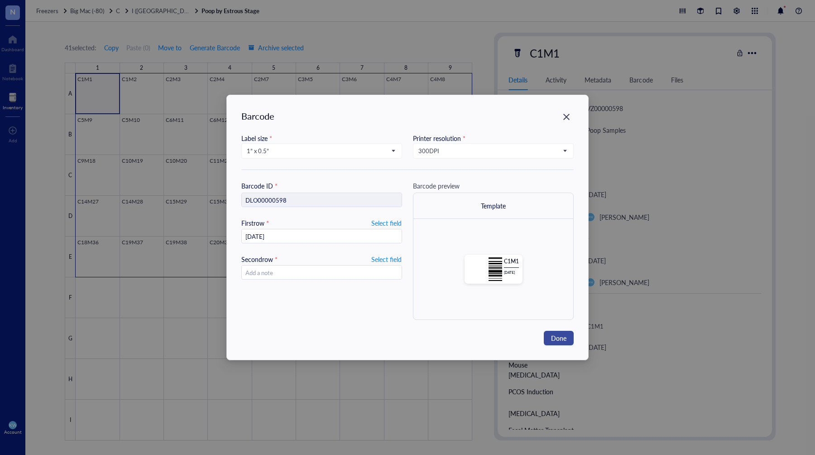
click at [562, 342] on span "Done" at bounding box center [558, 338] width 15 height 10
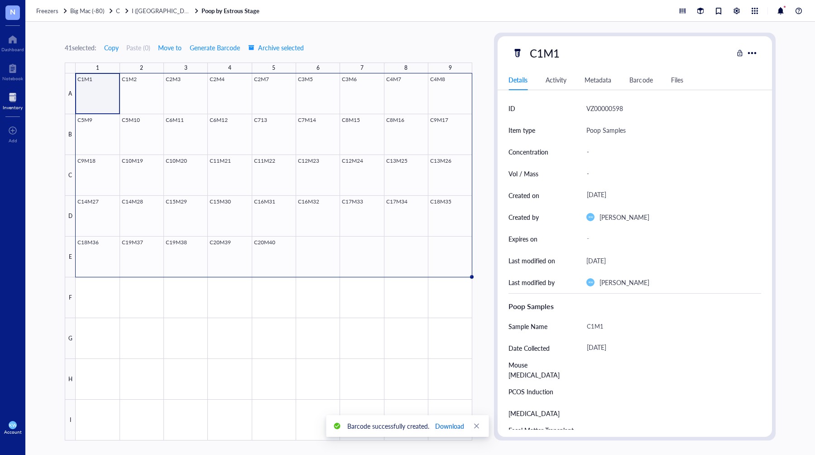
drag, startPoint x: 446, startPoint y: 425, endPoint x: 463, endPoint y: 420, distance: 17.9
click at [446, 425] on span "Download" at bounding box center [449, 426] width 29 height 10
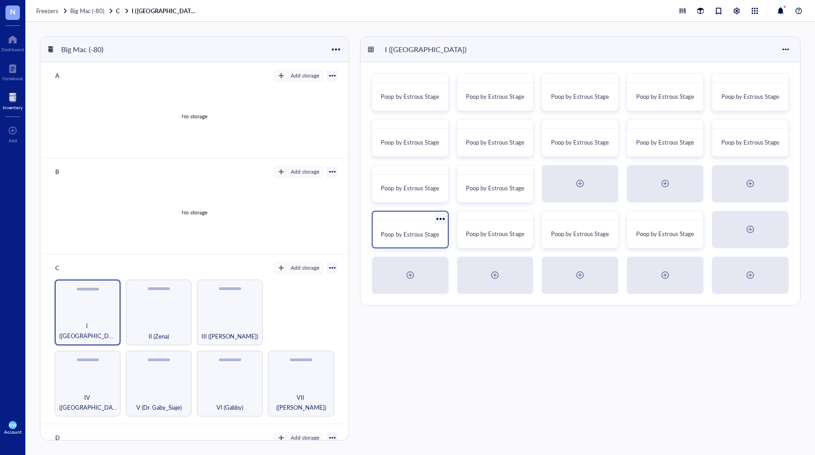
click at [441, 219] on div at bounding box center [440, 218] width 13 height 13
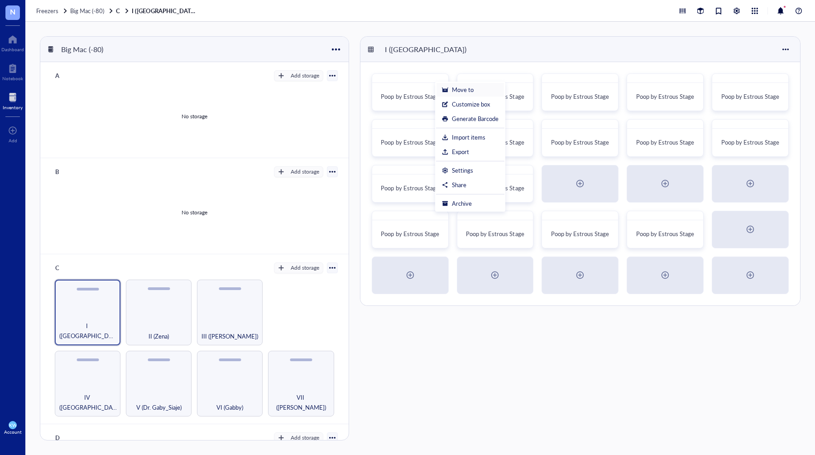
click at [456, 87] on div "Move to" at bounding box center [463, 90] width 22 height 8
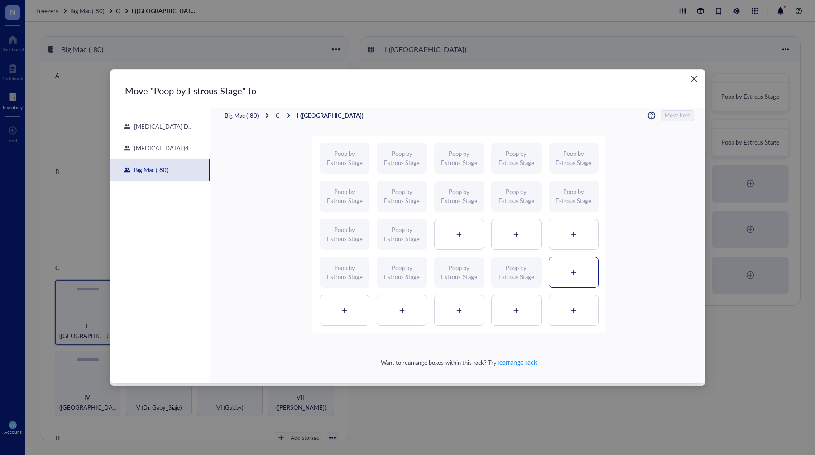
scroll to position [17, 0]
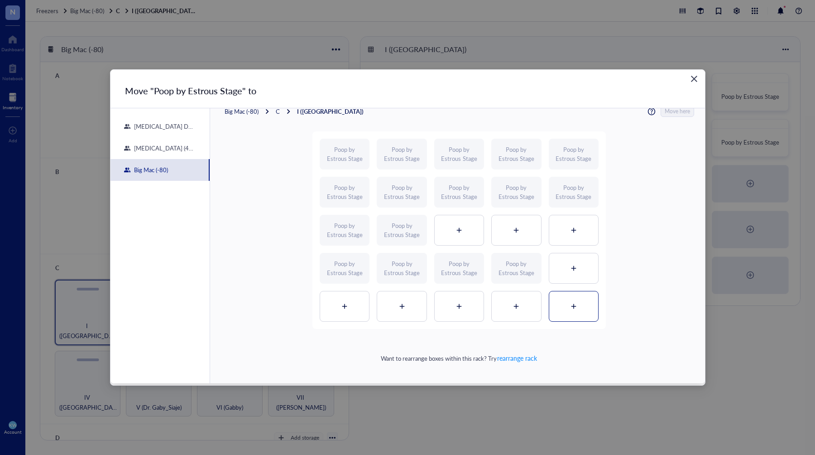
click at [579, 303] on div at bounding box center [574, 306] width 49 height 30
click at [671, 115] on span "Move here" at bounding box center [677, 111] width 25 height 11
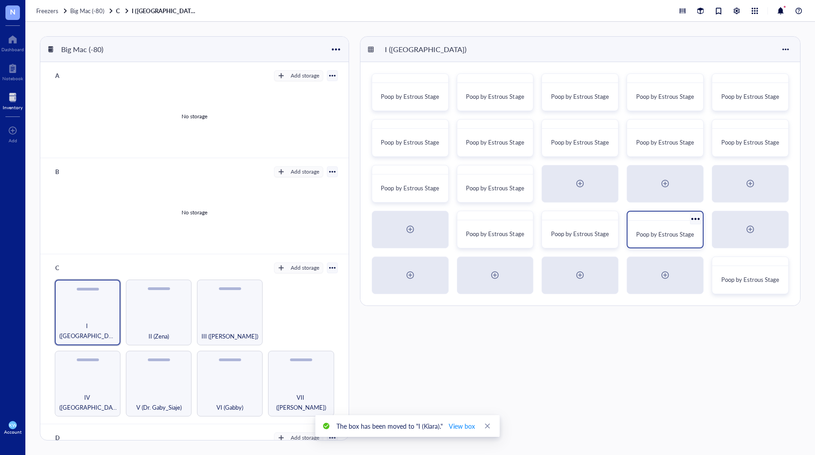
click at [693, 217] on div at bounding box center [695, 218] width 13 height 13
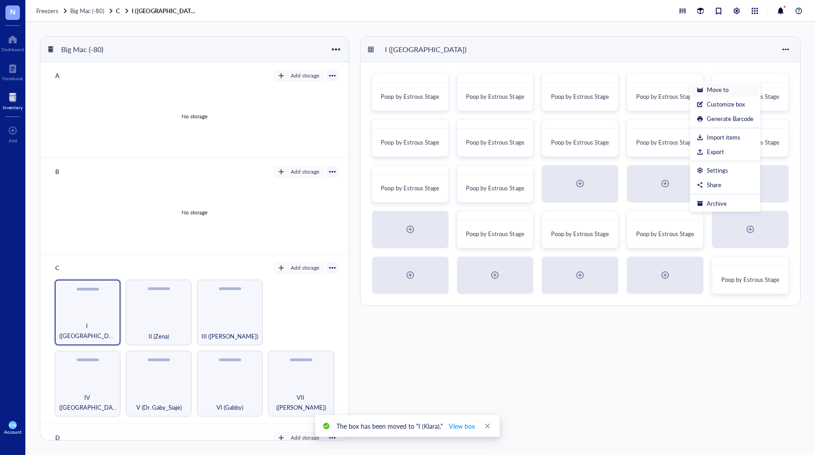
click at [715, 90] on div "Move to" at bounding box center [718, 90] width 22 height 8
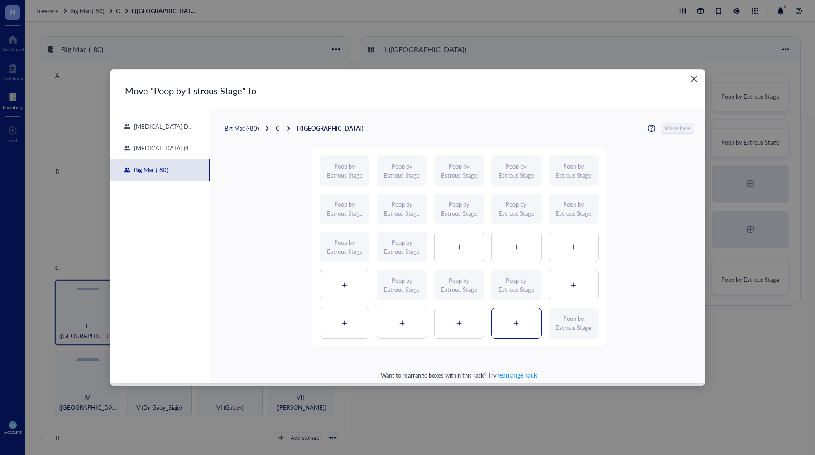
click at [521, 317] on div at bounding box center [516, 323] width 49 height 30
click at [674, 130] on span "Move here" at bounding box center [677, 128] width 25 height 11
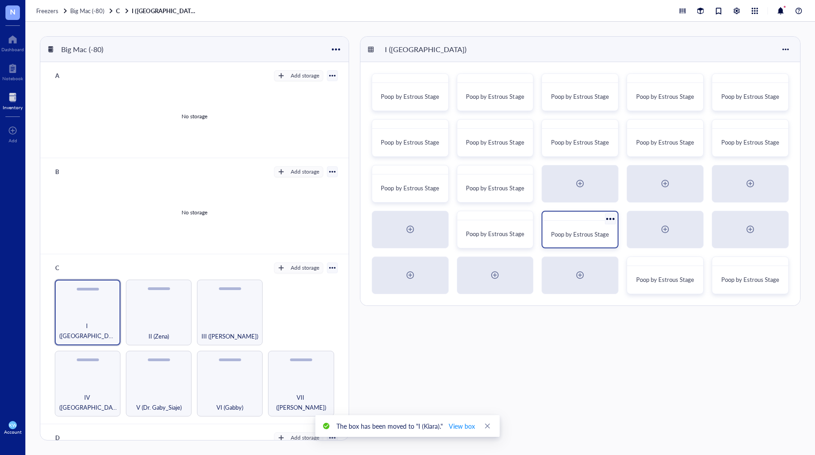
click at [607, 218] on div at bounding box center [610, 218] width 13 height 13
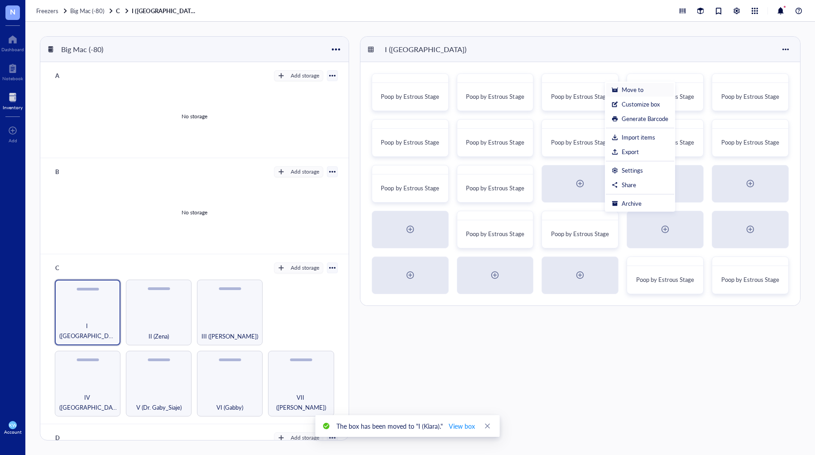
click at [641, 92] on div "Move to" at bounding box center [633, 90] width 22 height 8
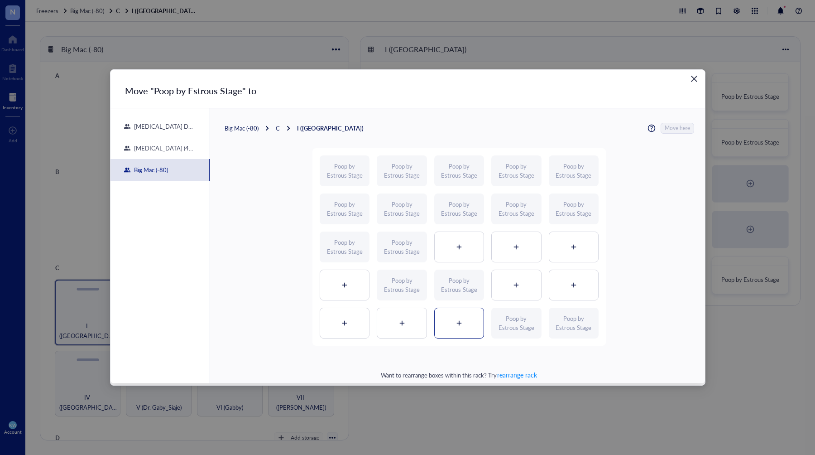
click at [468, 320] on div at bounding box center [459, 323] width 49 height 30
click at [670, 128] on span "Move here" at bounding box center [677, 128] width 25 height 11
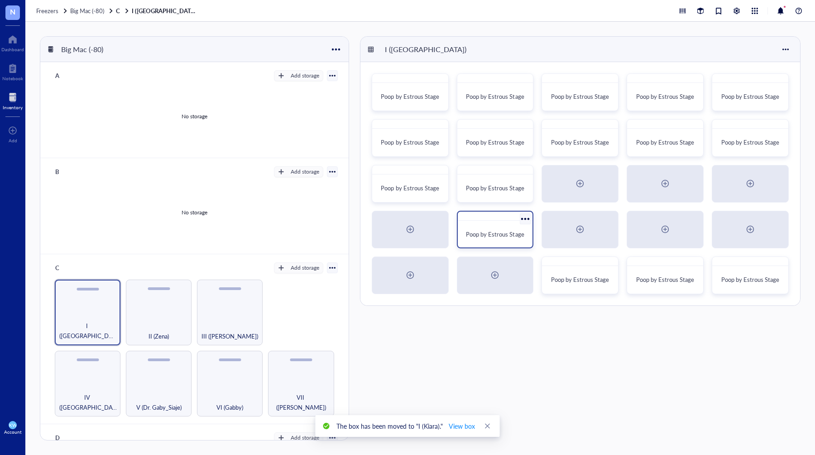
click at [526, 217] on div at bounding box center [525, 218] width 13 height 13
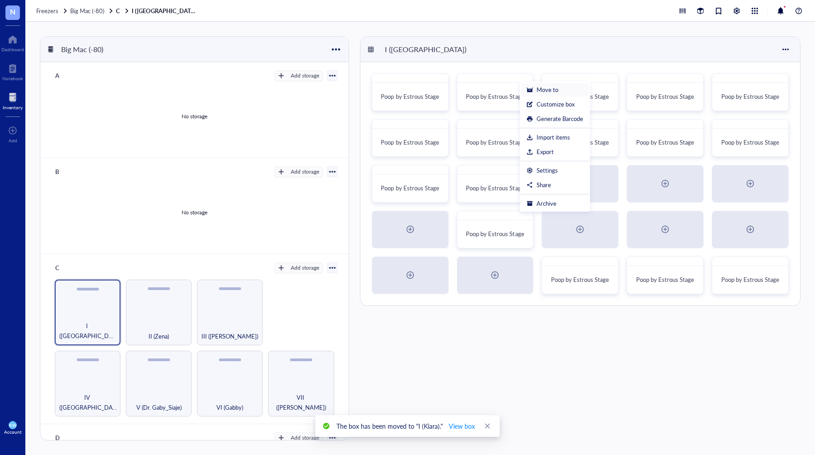
click at [549, 90] on div "Move to" at bounding box center [548, 90] width 22 height 8
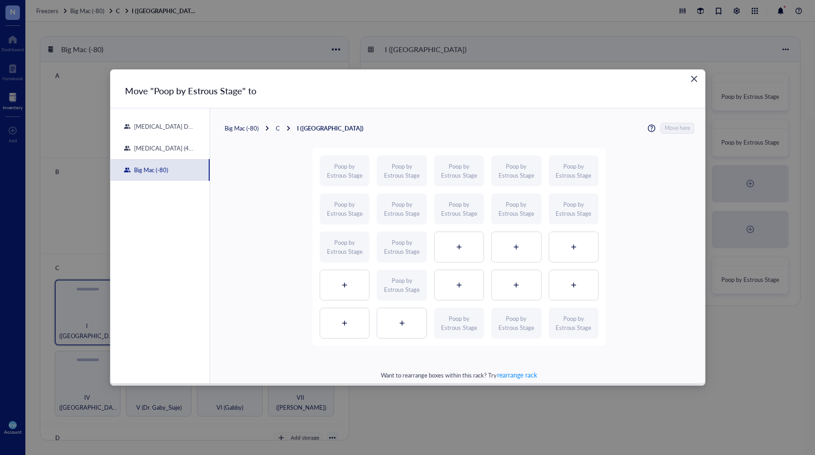
drag, startPoint x: 413, startPoint y: 320, endPoint x: 458, endPoint y: 298, distance: 50.4
click at [413, 320] on div at bounding box center [401, 323] width 49 height 30
click at [677, 121] on div "Big Mac (-80) C I (Kiara) Move here Poop by Estrous Stage Poop by Estrous Stage…" at bounding box center [457, 254] width 495 height 292
click at [677, 125] on span "Move here" at bounding box center [677, 128] width 25 height 11
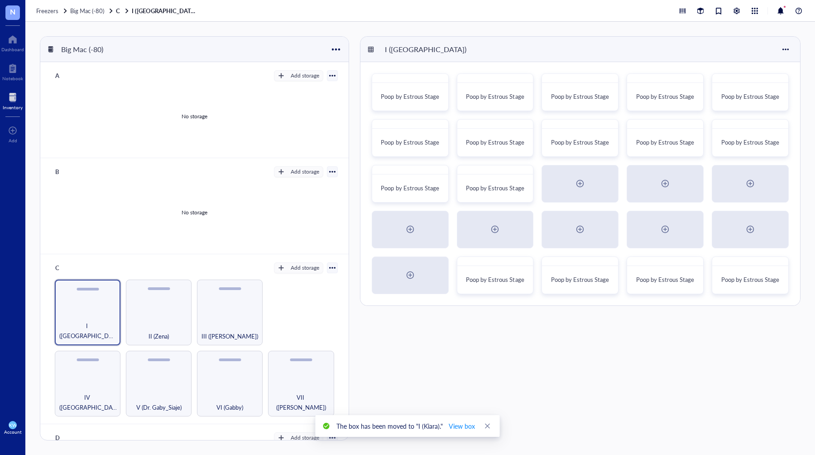
click at [499, 53] on div "I ([GEOGRAPHIC_DATA])" at bounding box center [581, 49] width 440 height 25
click at [488, 52] on div "I ([GEOGRAPHIC_DATA])" at bounding box center [581, 49] width 440 height 25
